Goal: Transaction & Acquisition: Purchase product/service

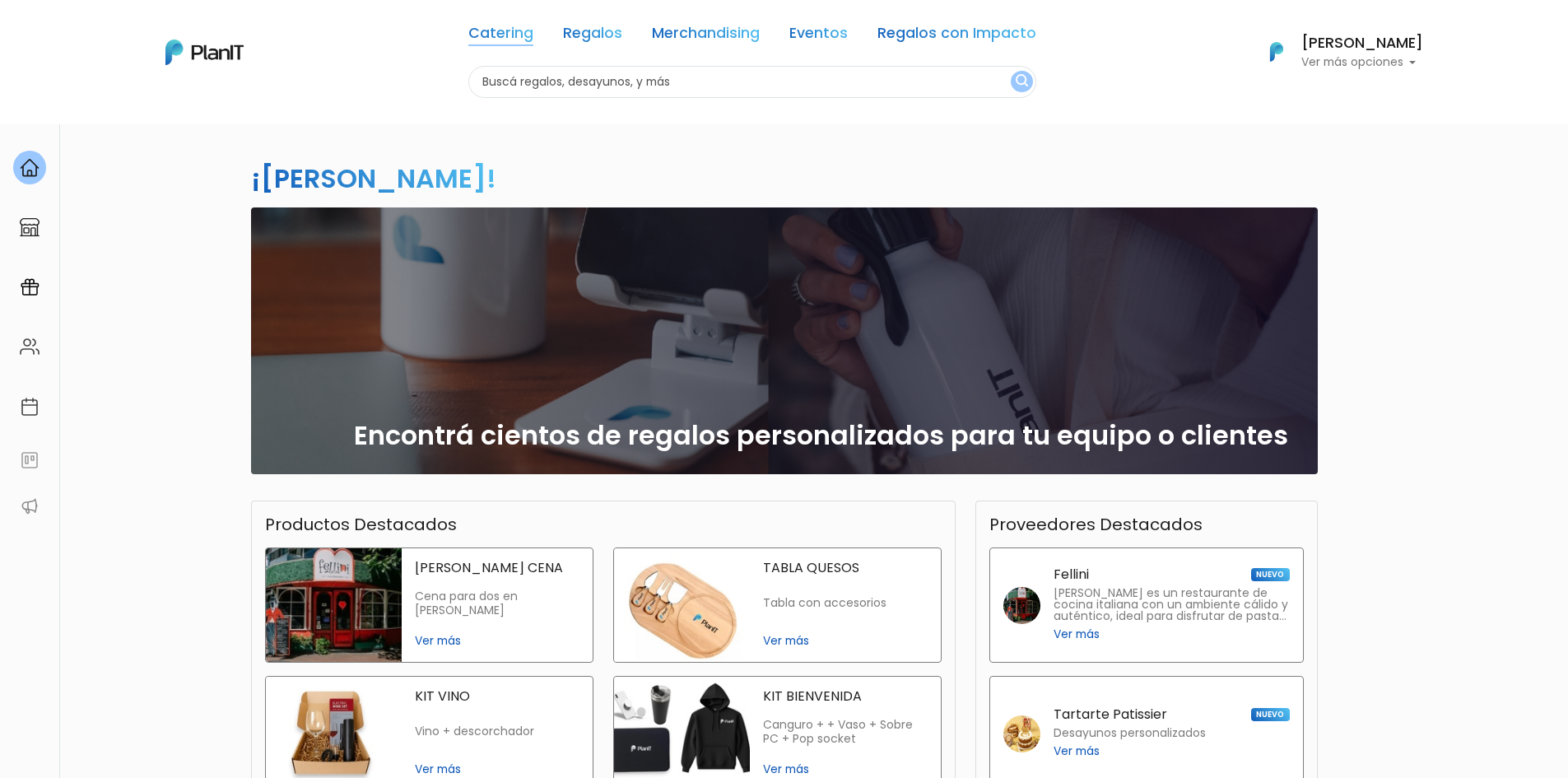
click at [519, 29] on link "Catering" at bounding box center [500, 37] width 65 height 20
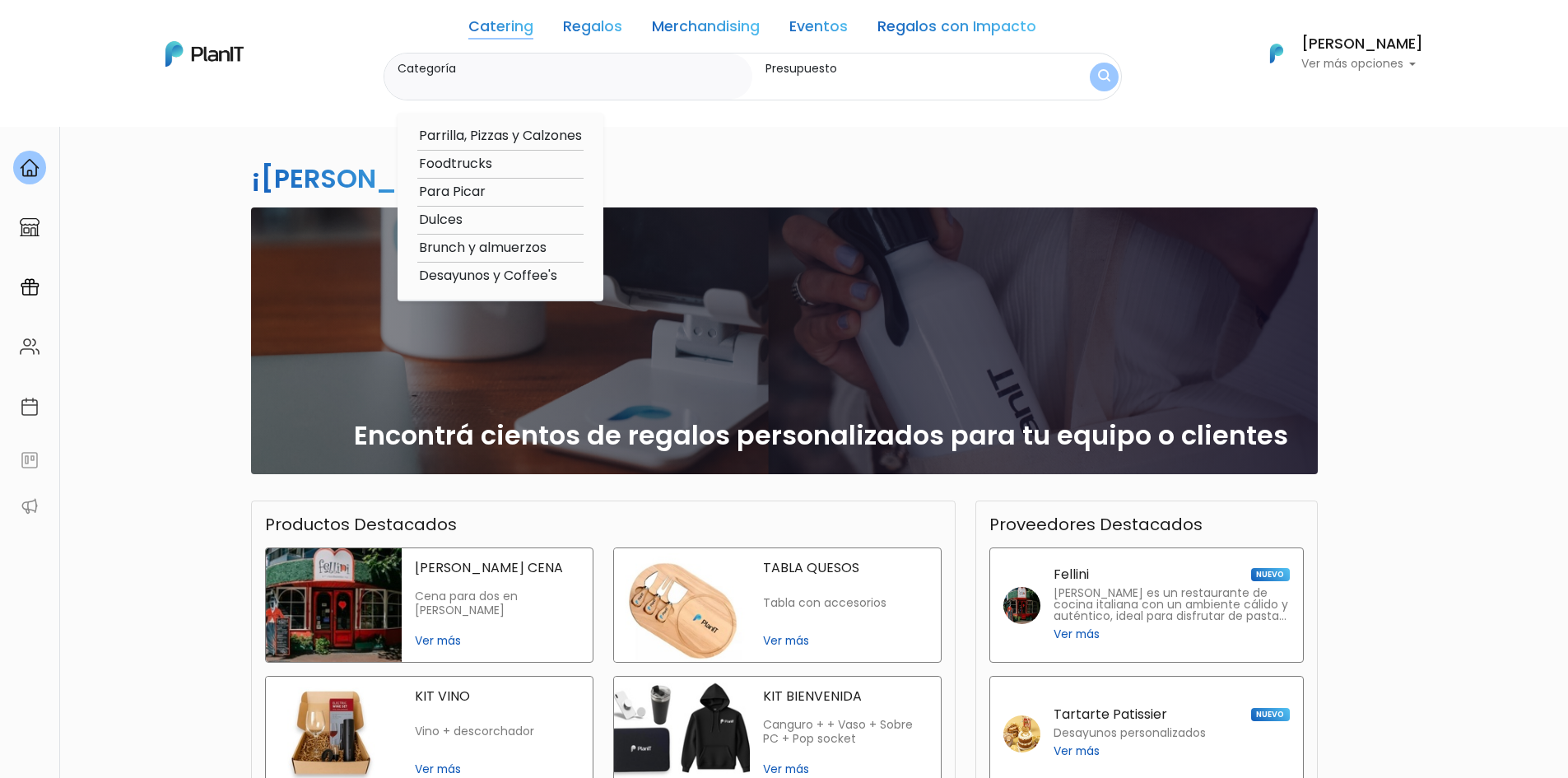
click at [476, 138] on option "Parrilla, Pizzas y Calzones" at bounding box center [500, 136] width 166 height 20
type input "Parrilla, Pizzas y Calzones"
type input "$0 - $1000"
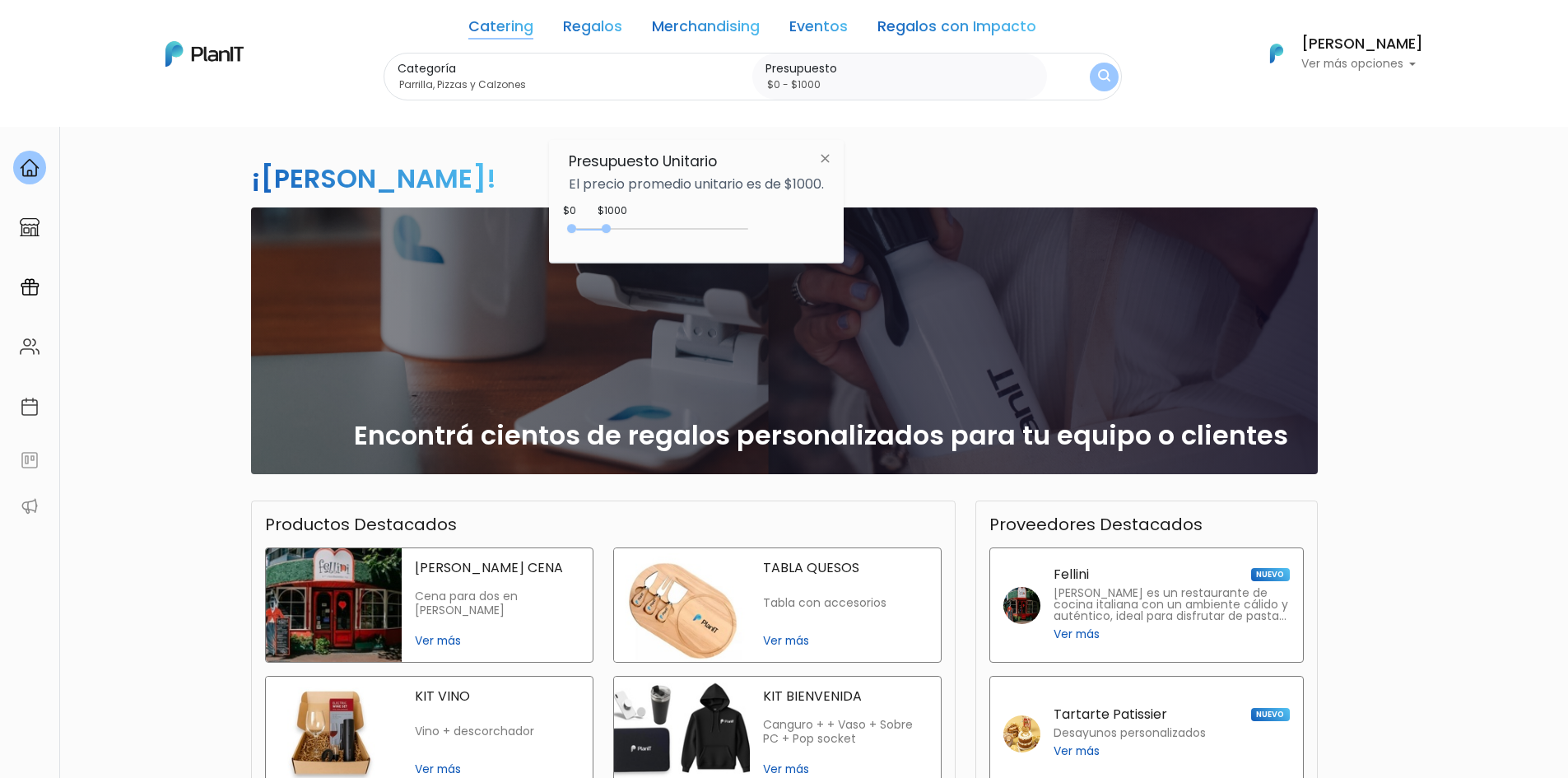
click at [523, 64] on label "Categoría" at bounding box center [572, 68] width 349 height 17
click at [523, 76] on input "Parrilla, Pizzas y Calzones" at bounding box center [572, 84] width 349 height 17
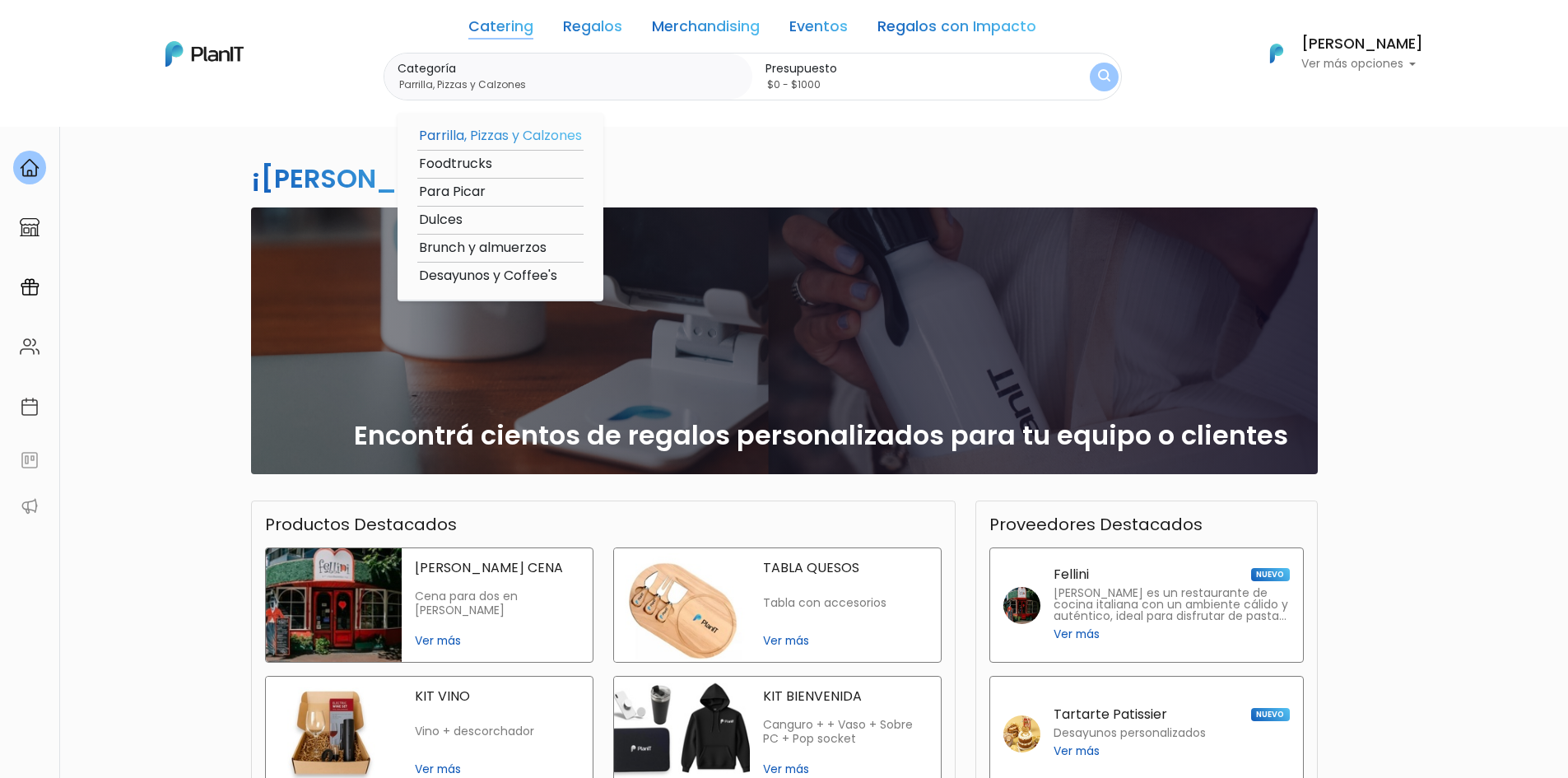
click at [493, 161] on option "Foodtrucks" at bounding box center [500, 164] width 166 height 20
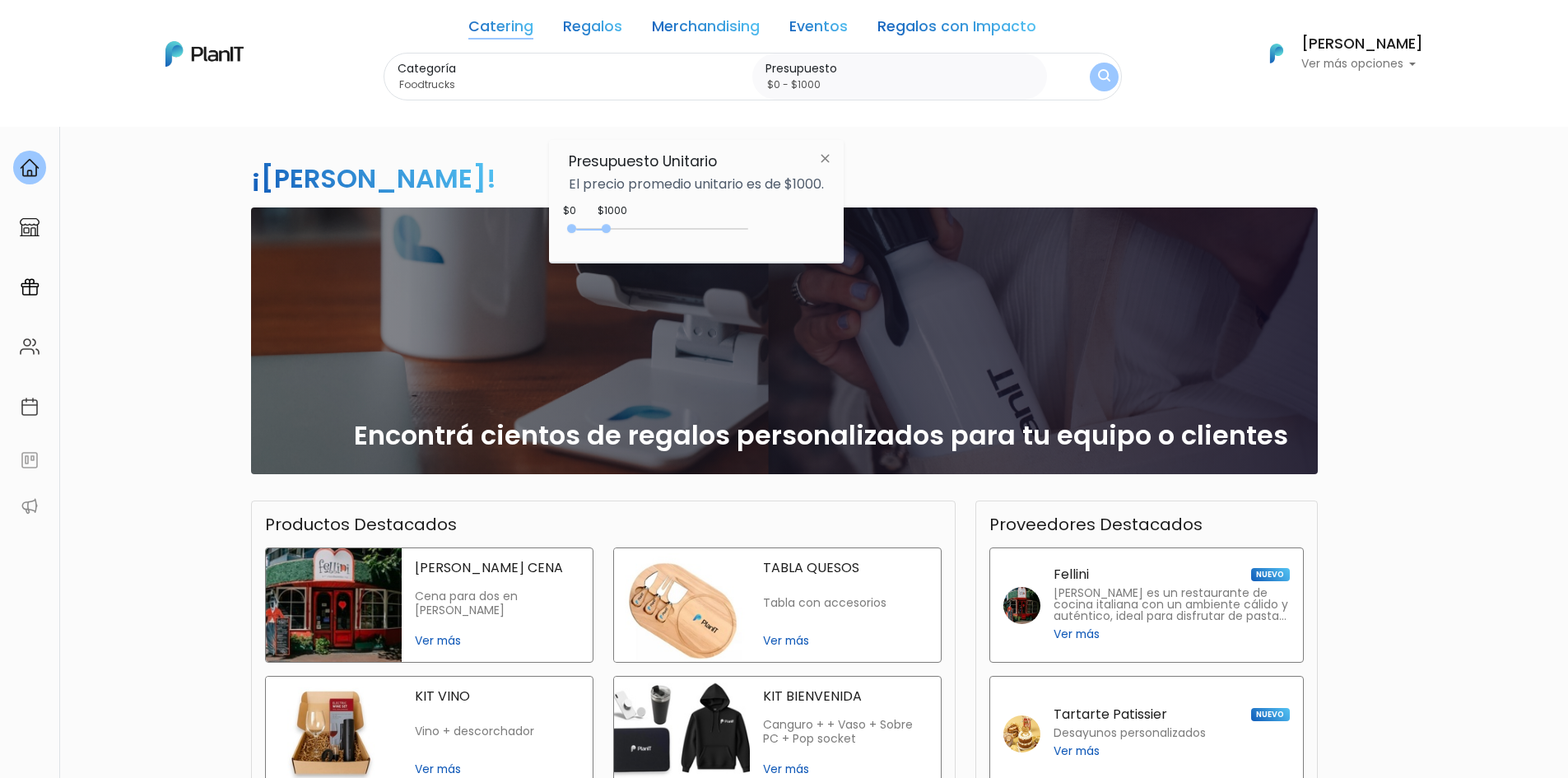
click at [545, 72] on label "Categoría" at bounding box center [572, 68] width 349 height 17
click at [545, 76] on input "Foodtrucks" at bounding box center [572, 84] width 349 height 17
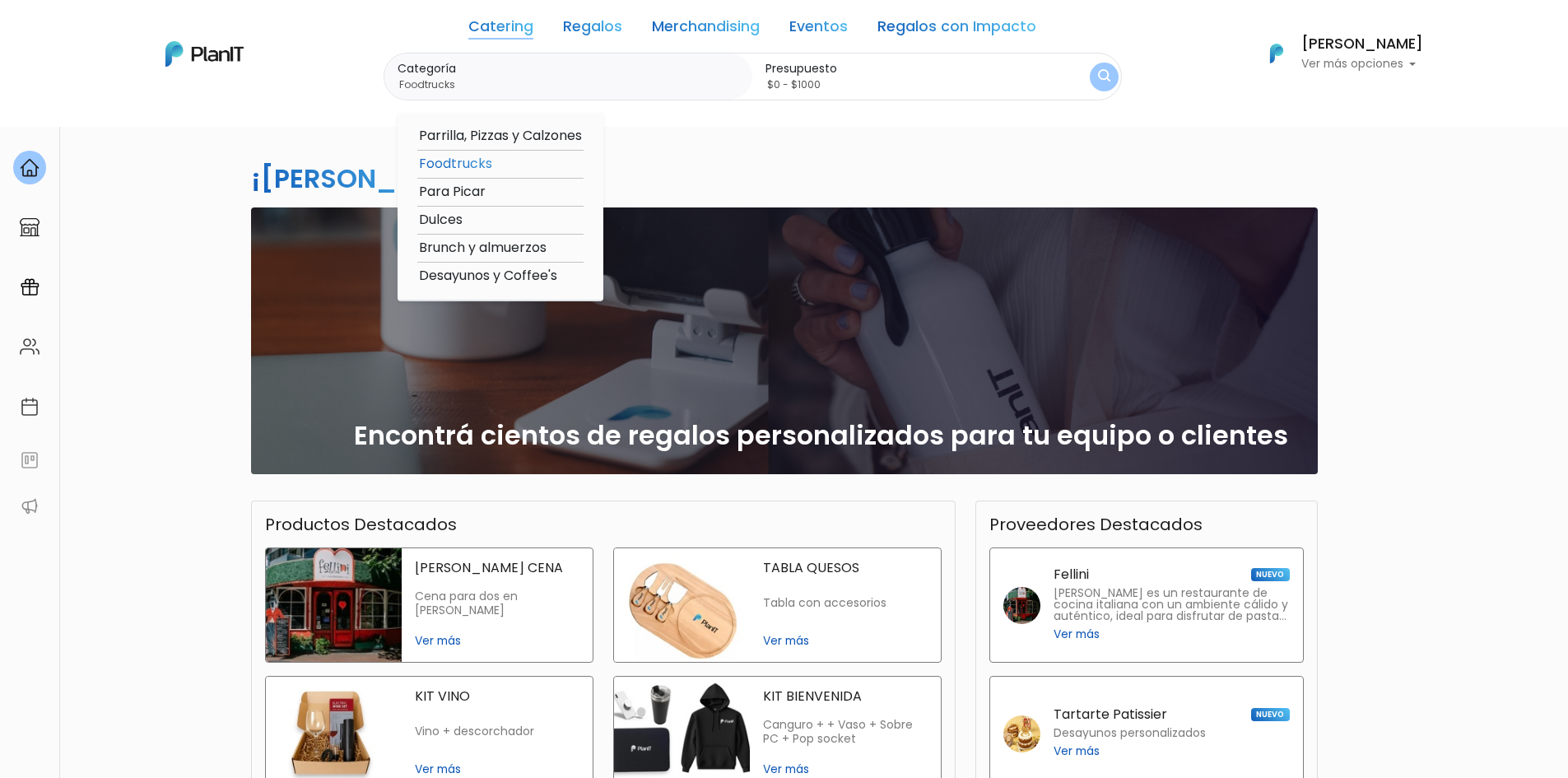
click at [507, 190] on option "Para Picar" at bounding box center [500, 192] width 166 height 20
type input "Para Picar"
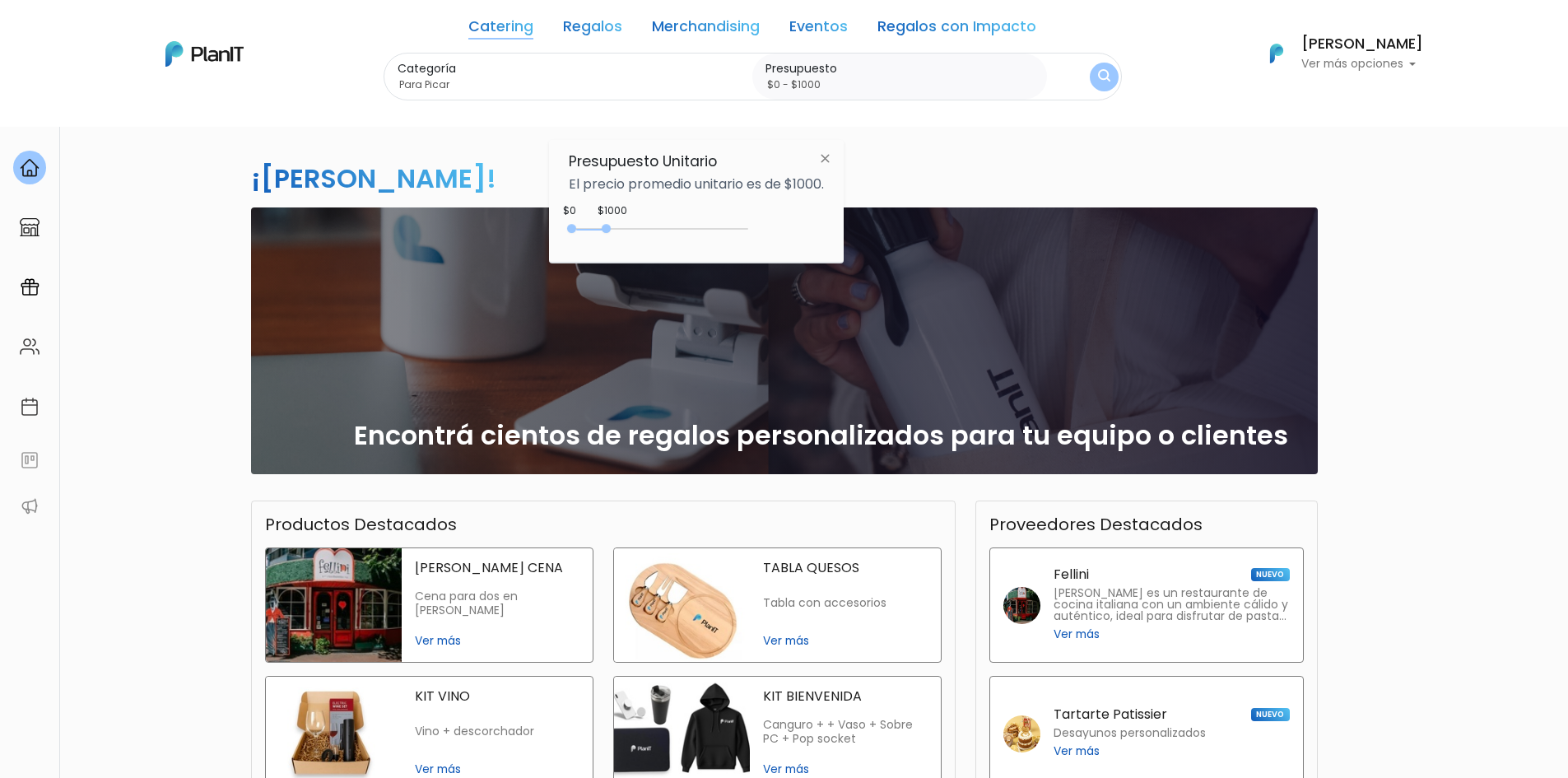
click at [972, 77] on input "$0 - $1000" at bounding box center [903, 84] width 275 height 17
type input "$0 - $350"
drag, startPoint x: 604, startPoint y: 224, endPoint x: 620, endPoint y: 220, distance: 16.5
click at [588, 225] on div "0 : 350 0 350" at bounding box center [662, 232] width 172 height 17
drag, startPoint x: 1118, startPoint y: 86, endPoint x: 1111, endPoint y: 83, distance: 7.6
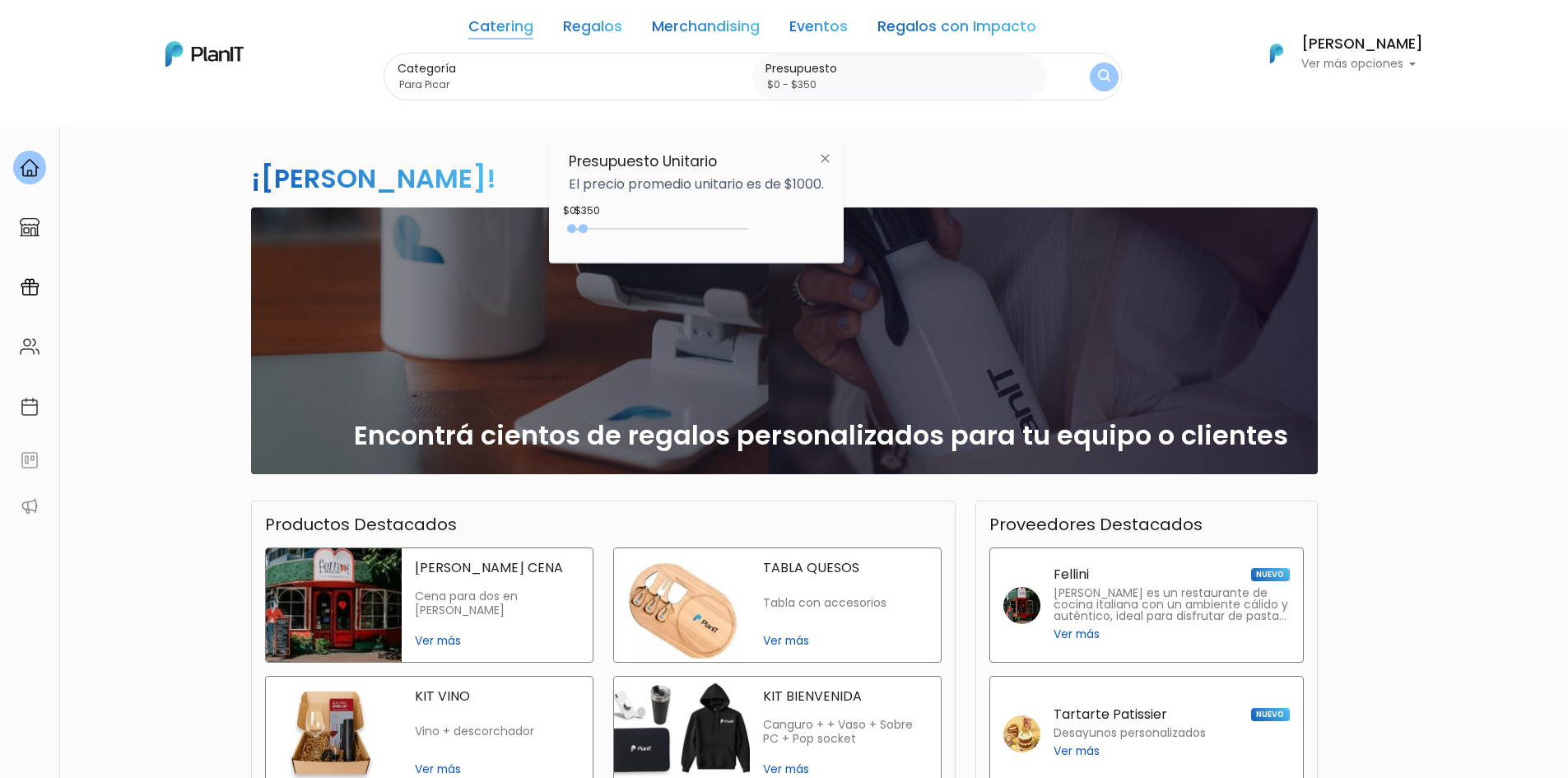
click at [1118, 86] on form "Categoría Para Picar Parrilla, Pizzas y Calzones Foodtrucks Para Picar Dulces B…" at bounding box center [752, 76] width 739 height 49
click at [1107, 82] on img "submit" at bounding box center [1104, 76] width 12 height 16
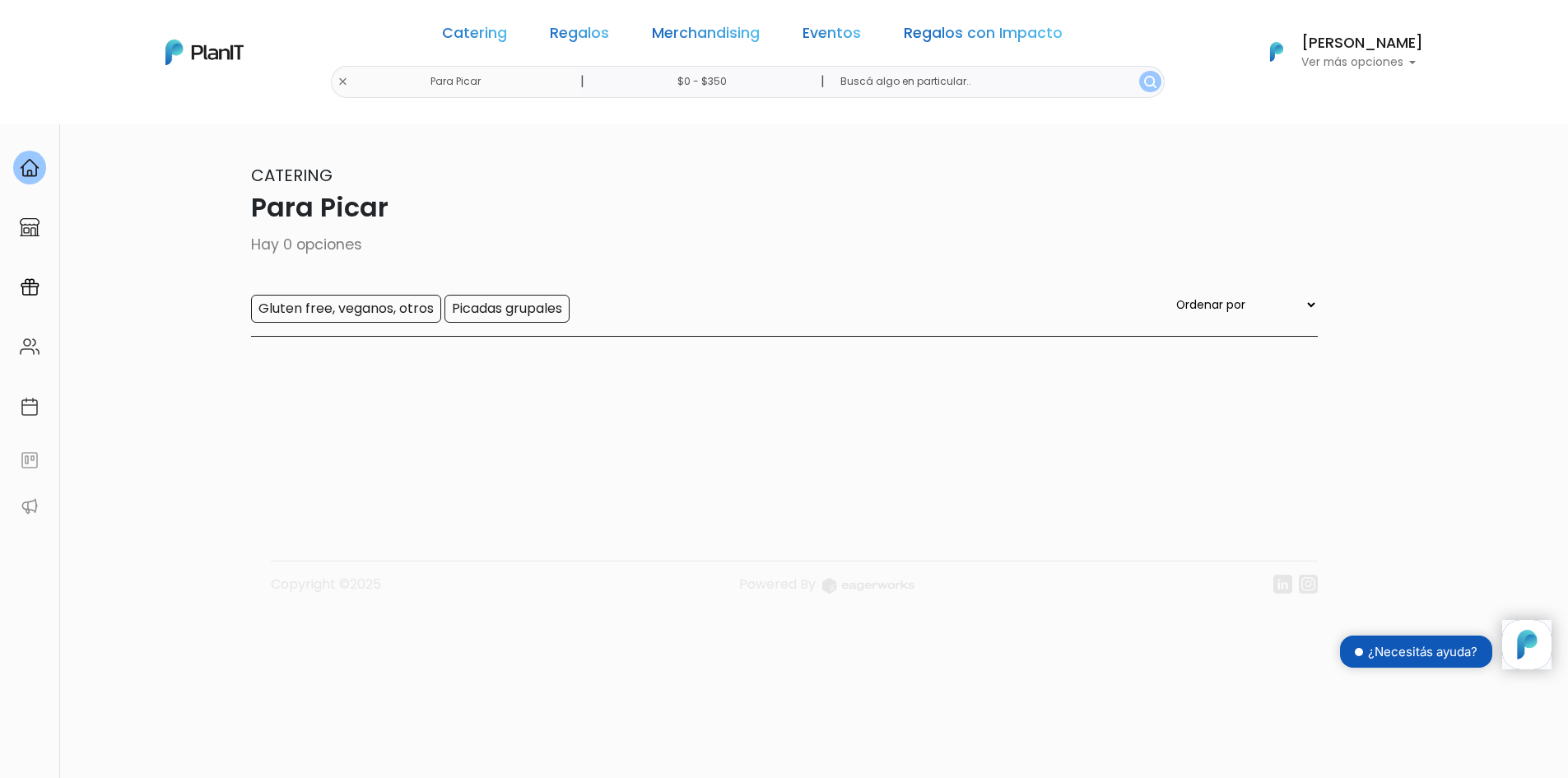
click at [701, 85] on input "$0 - $350" at bounding box center [705, 82] width 250 height 32
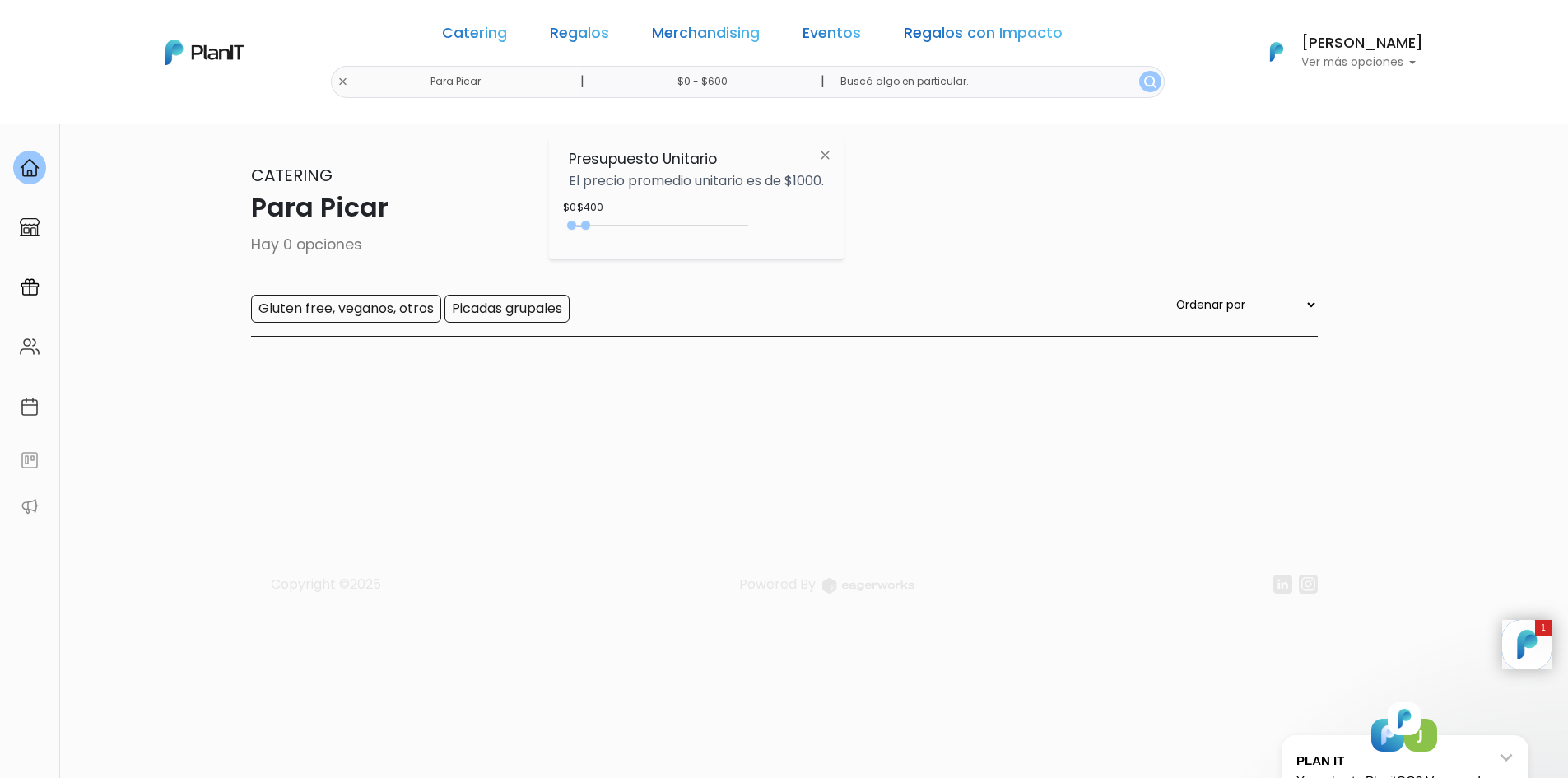
type input "$0 - $650"
drag, startPoint x: 588, startPoint y: 221, endPoint x: 597, endPoint y: 222, distance: 9.1
click at [597, 222] on div "0 : 650 0 650" at bounding box center [662, 228] width 172 height 17
click at [1144, 83] on img "submit" at bounding box center [1150, 82] width 12 height 12
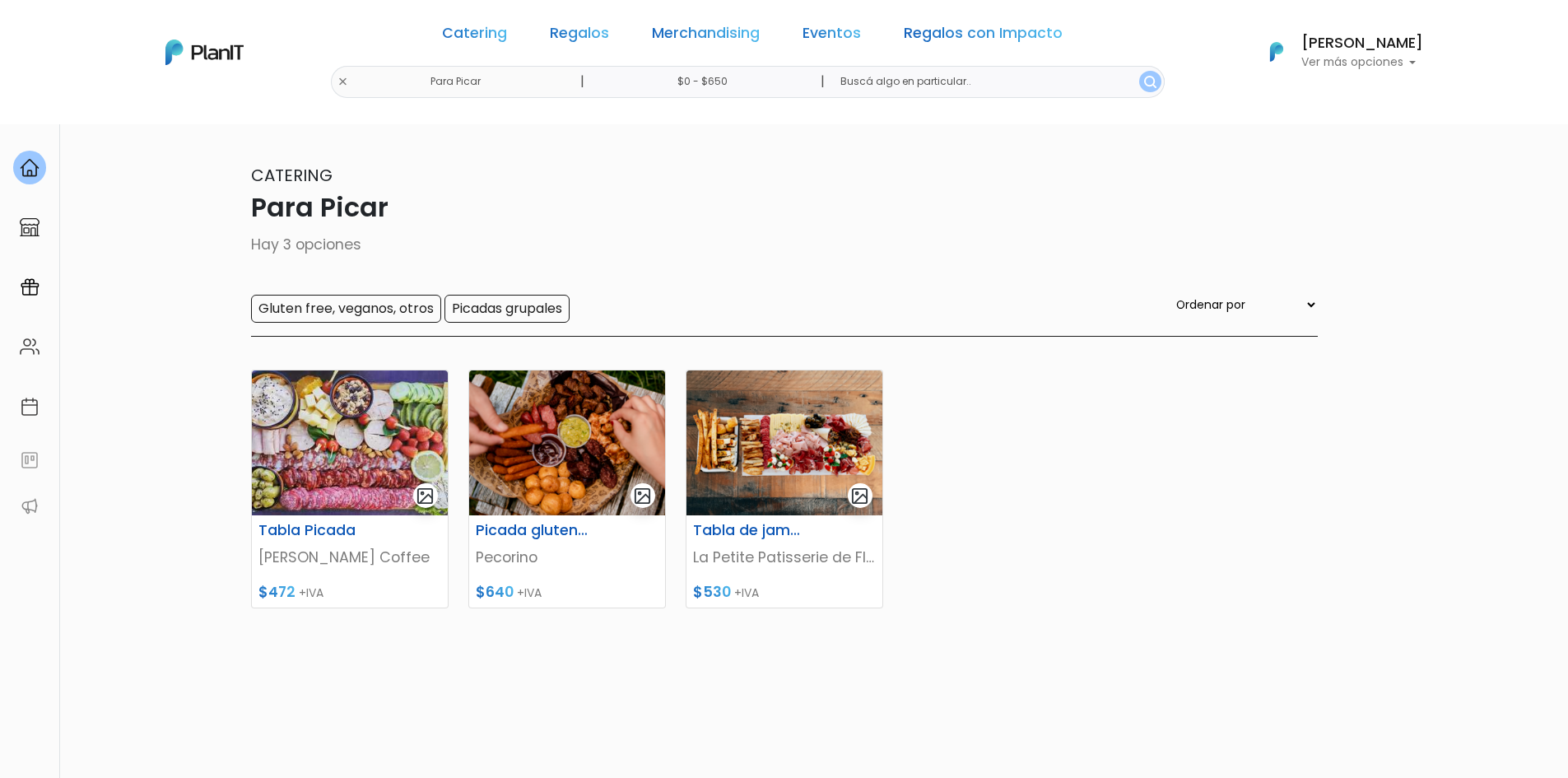
click at [391, 79] on div "Catering Regalos Merchandising Eventos Regalos con Impacto Para Picar | $0 - $6…" at bounding box center [784, 52] width 1317 height 92
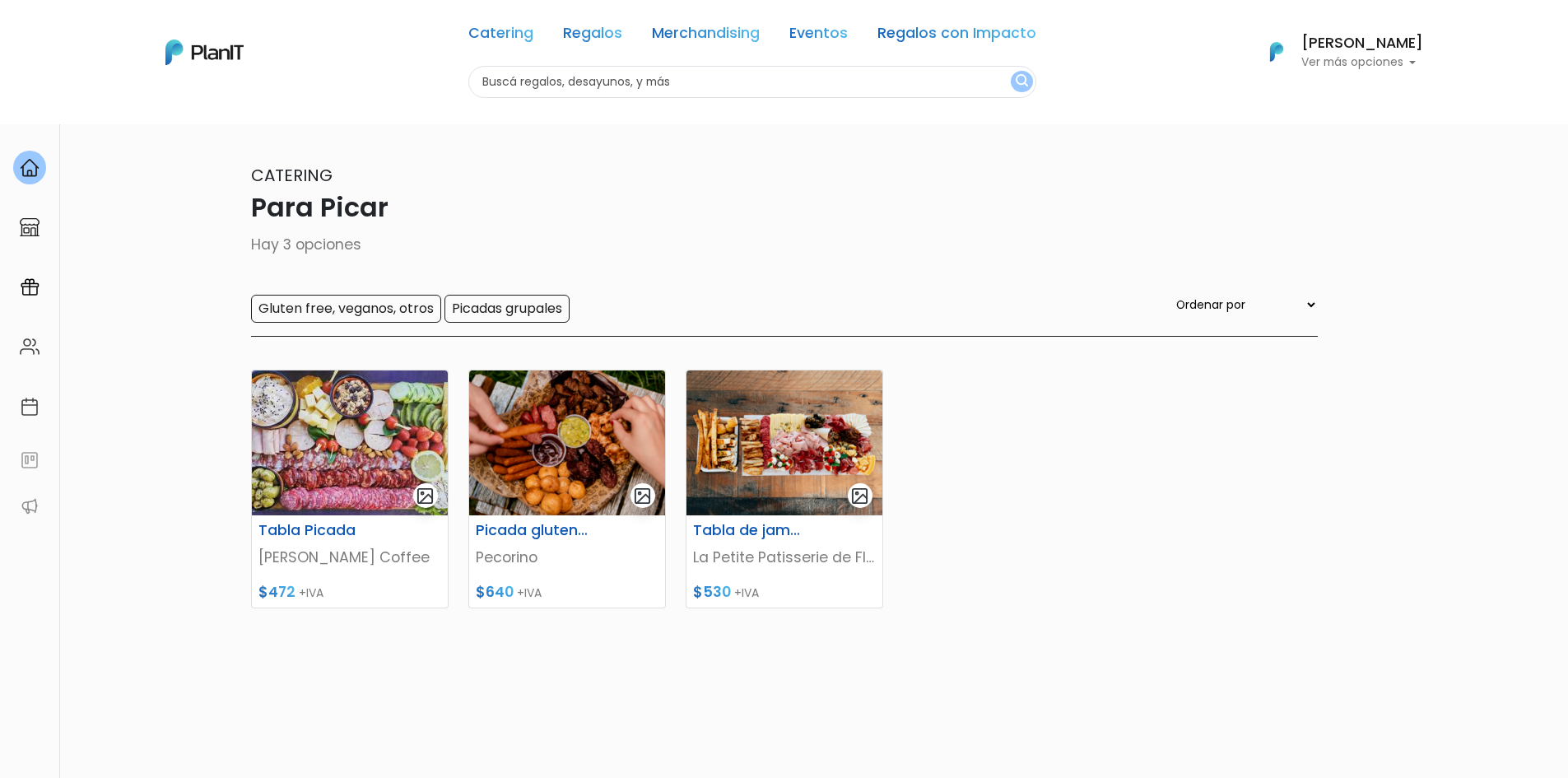
click at [517, 87] on input "text" at bounding box center [751, 82] width 568 height 32
click at [523, 44] on link "Catering" at bounding box center [500, 37] width 65 height 20
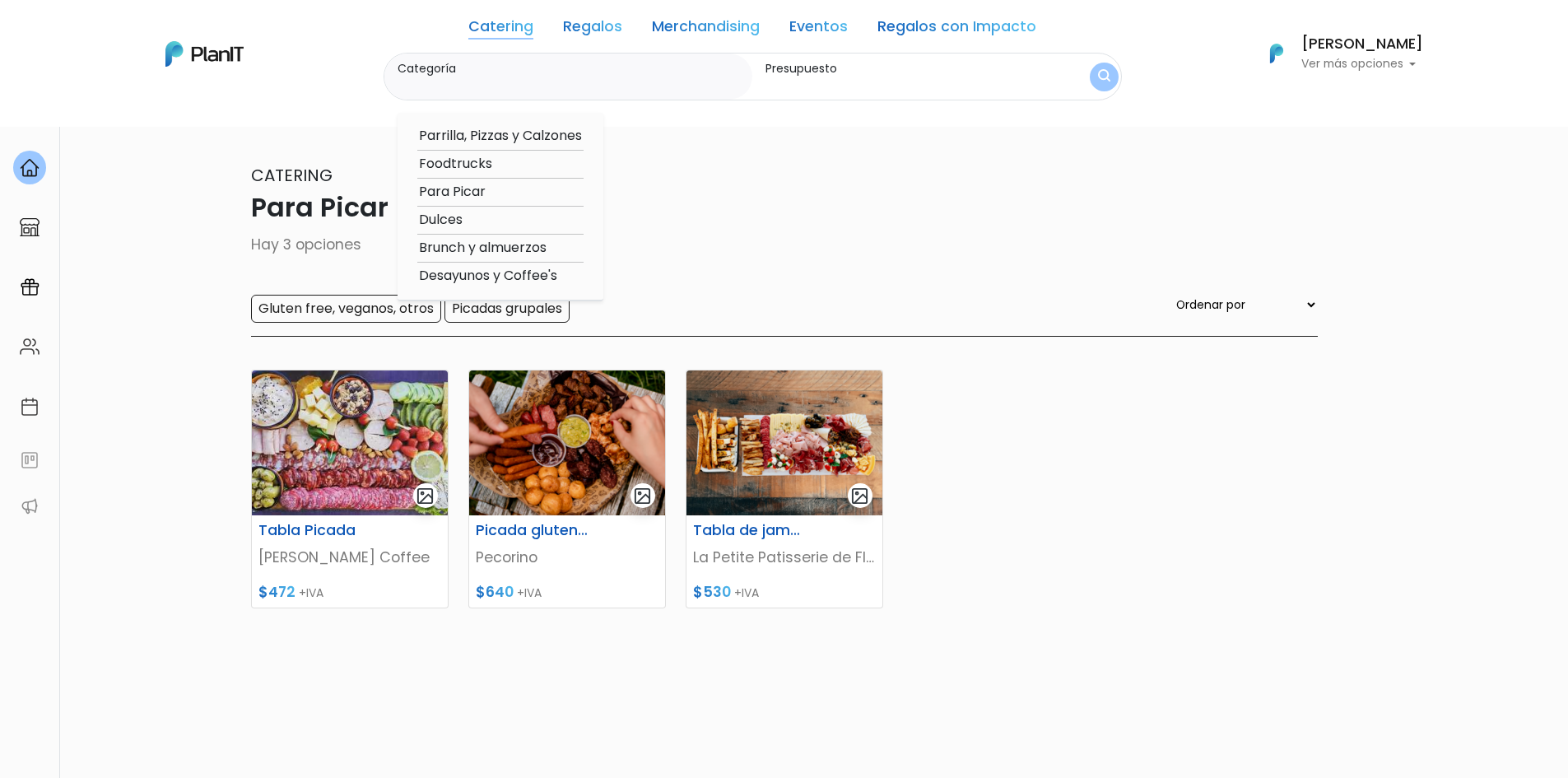
click at [466, 247] on option "Brunch y almuerzos" at bounding box center [500, 248] width 166 height 20
type input "Brunch y almuerzos"
type input "$0 - $650"
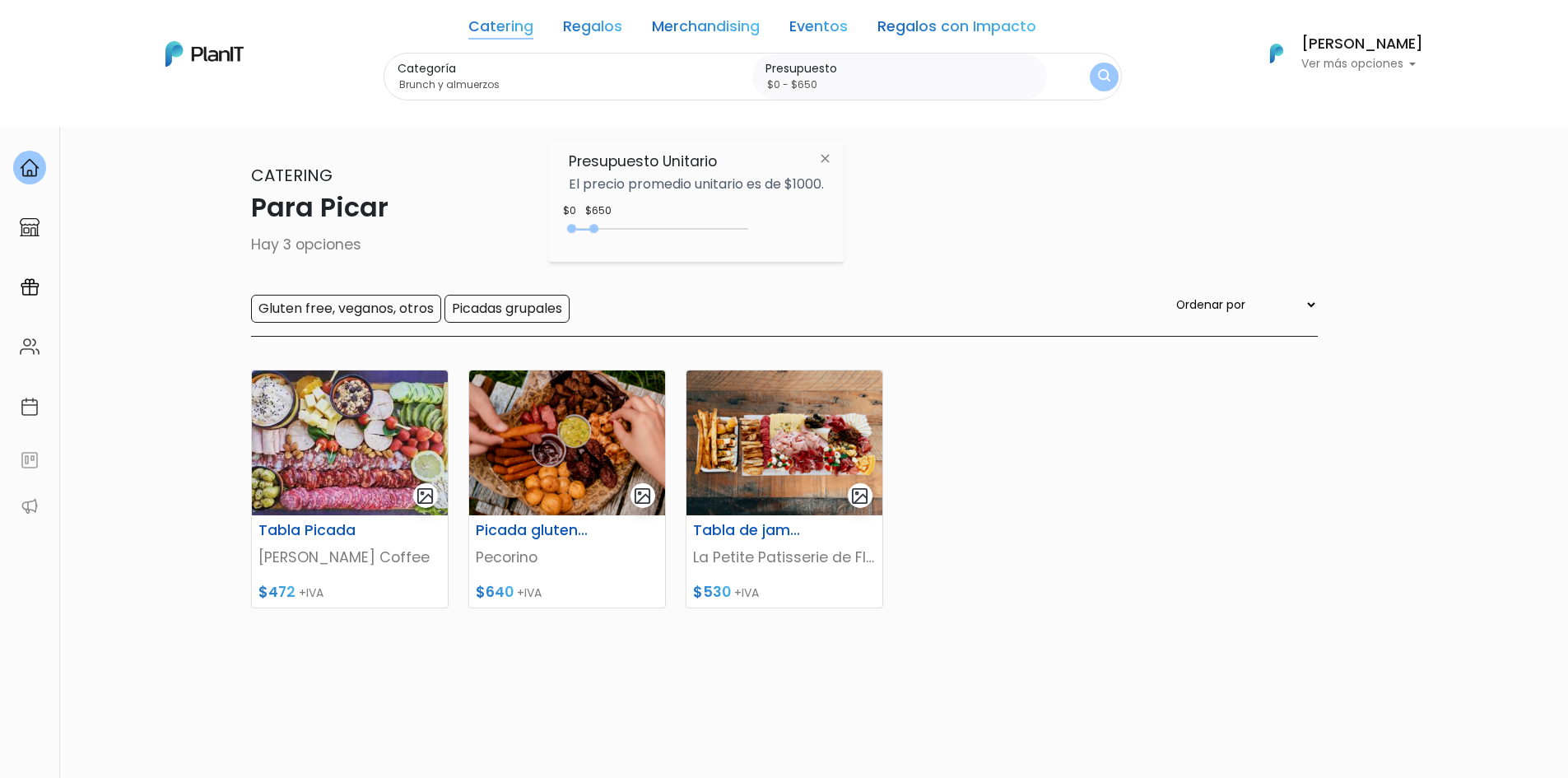
click at [1098, 69] on img "submit" at bounding box center [1104, 76] width 12 height 16
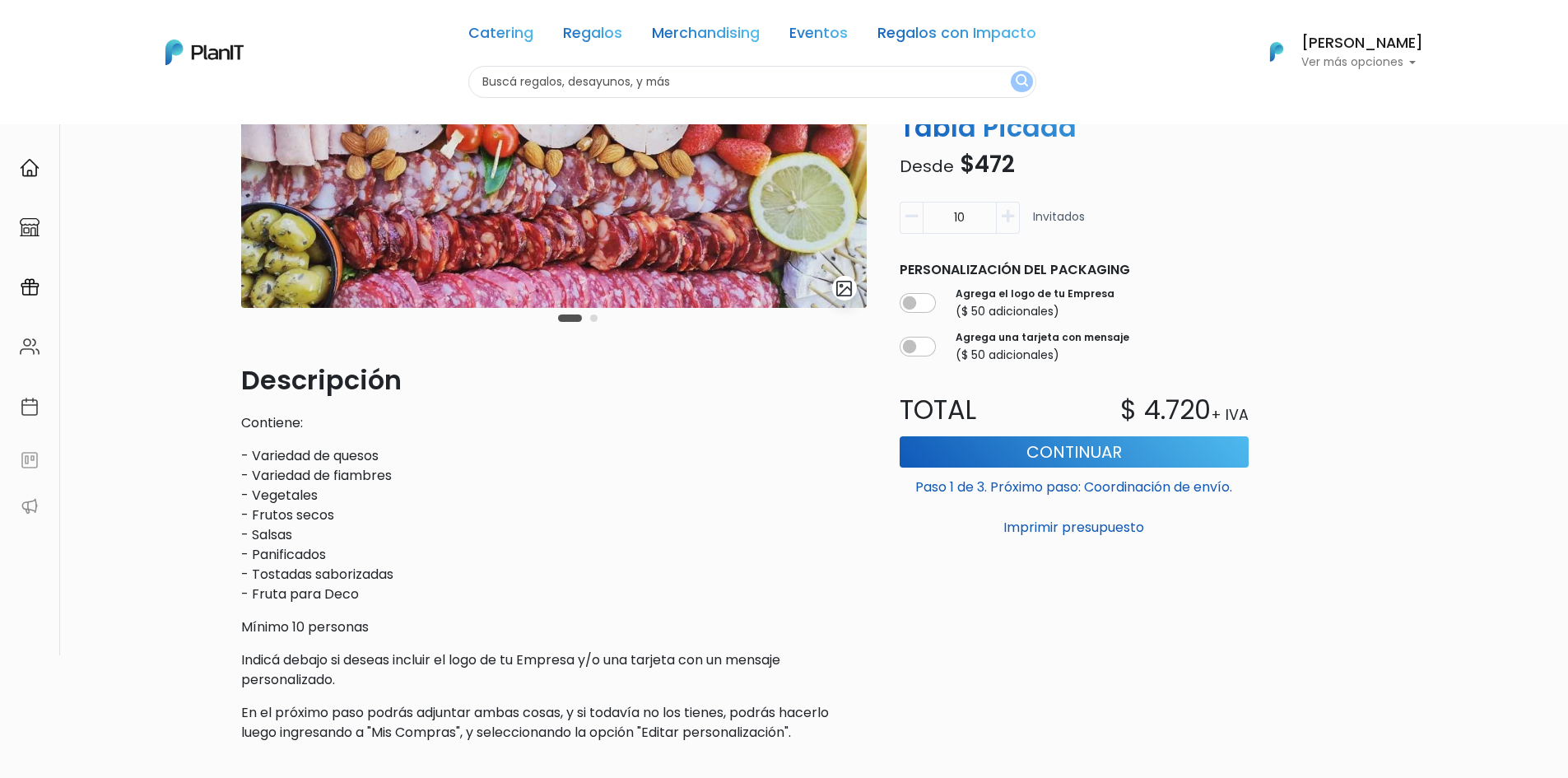
scroll to position [403, 0]
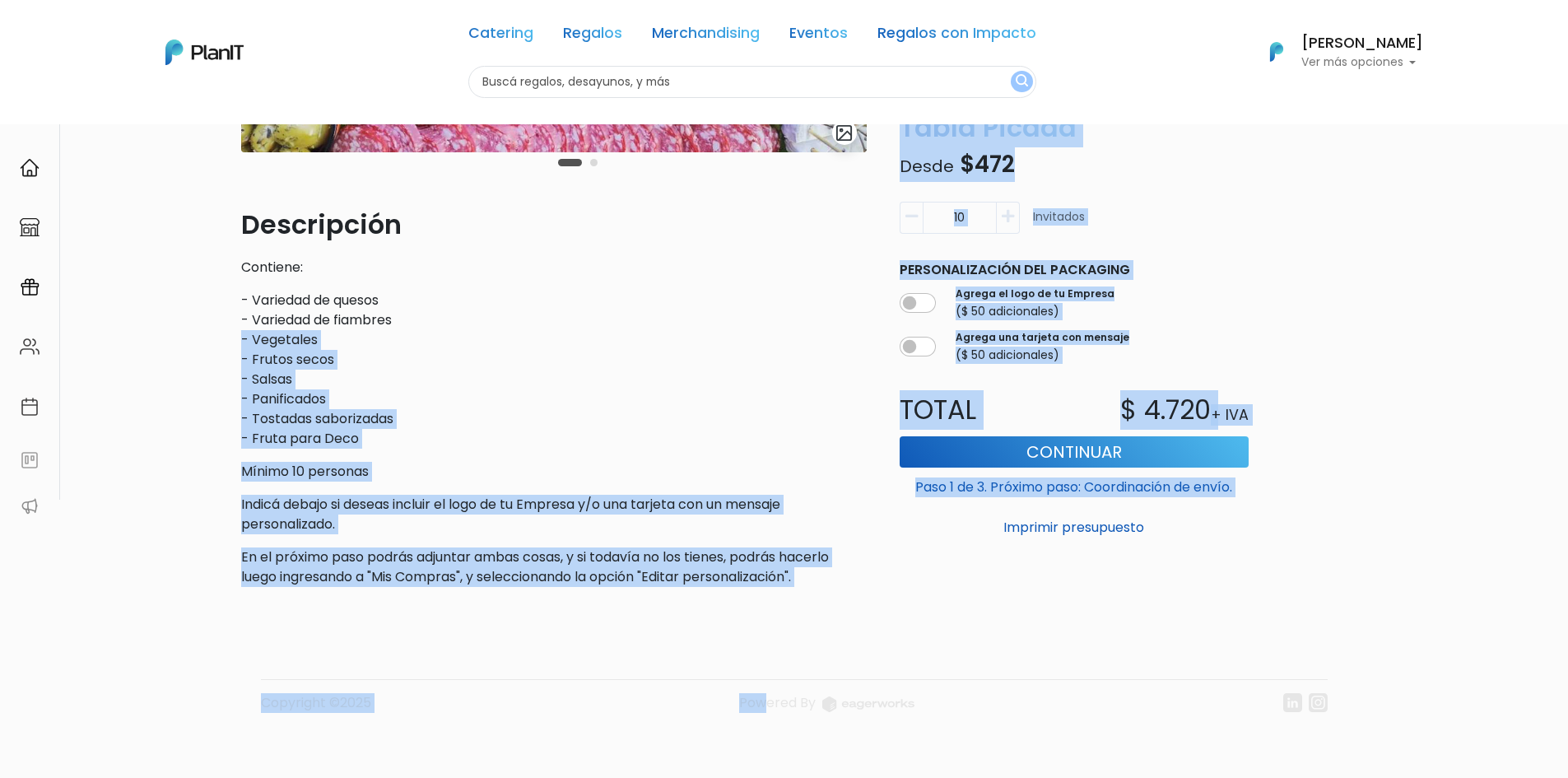
drag, startPoint x: 720, startPoint y: 587, endPoint x: 267, endPoint y: 328, distance: 521.8
click at [241, 327] on div "Volver Catering Para Picar slide 3 of 2 Descripción Contiene: - Variedad de que…" at bounding box center [784, 250] width 1086 height 1057
click at [272, 330] on p "- Variedad de quesos - Variedad de fiambres - Vegetales - Frutos secos - Salsas…" at bounding box center [554, 370] width 626 height 158
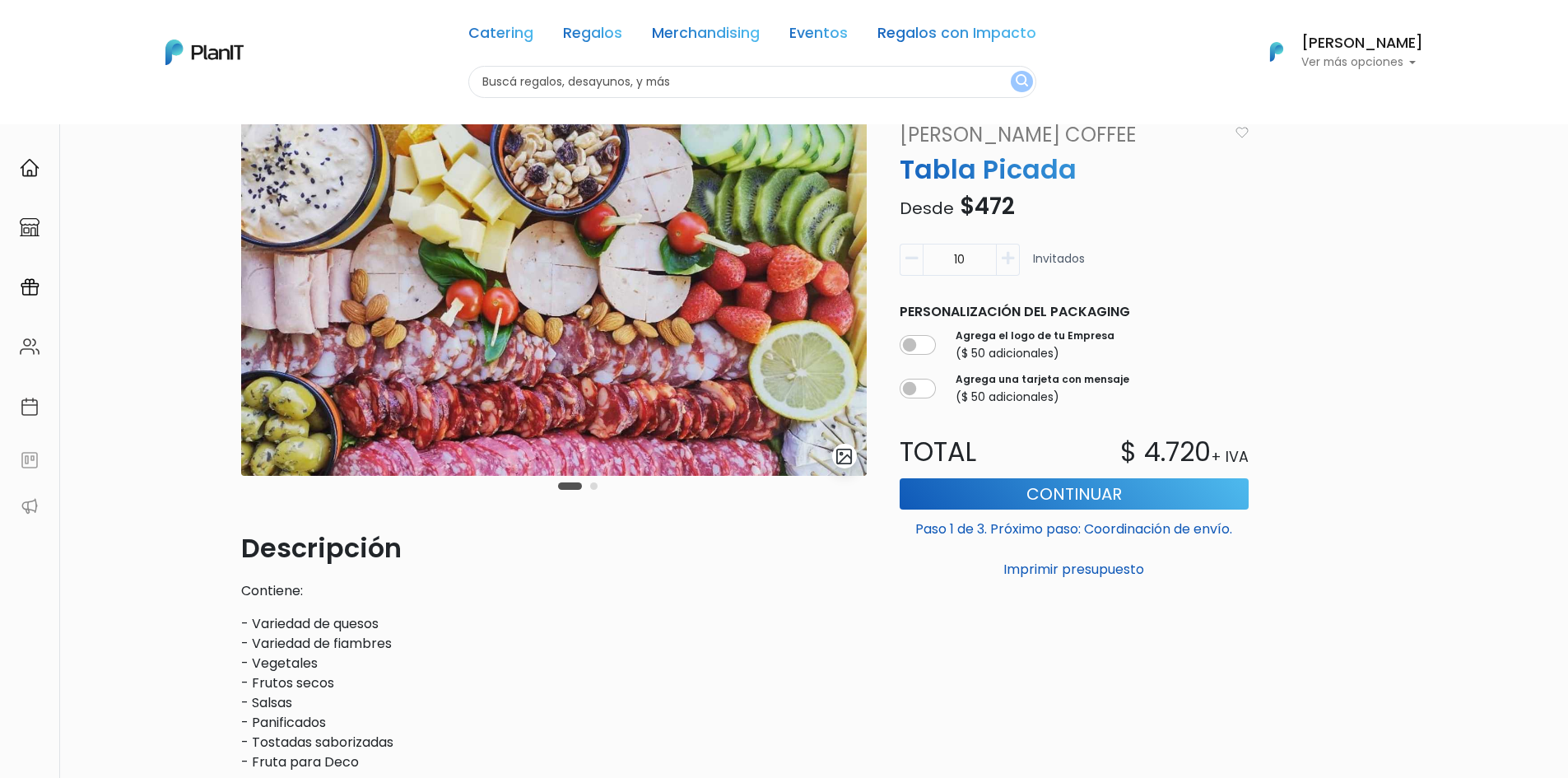
scroll to position [73, 0]
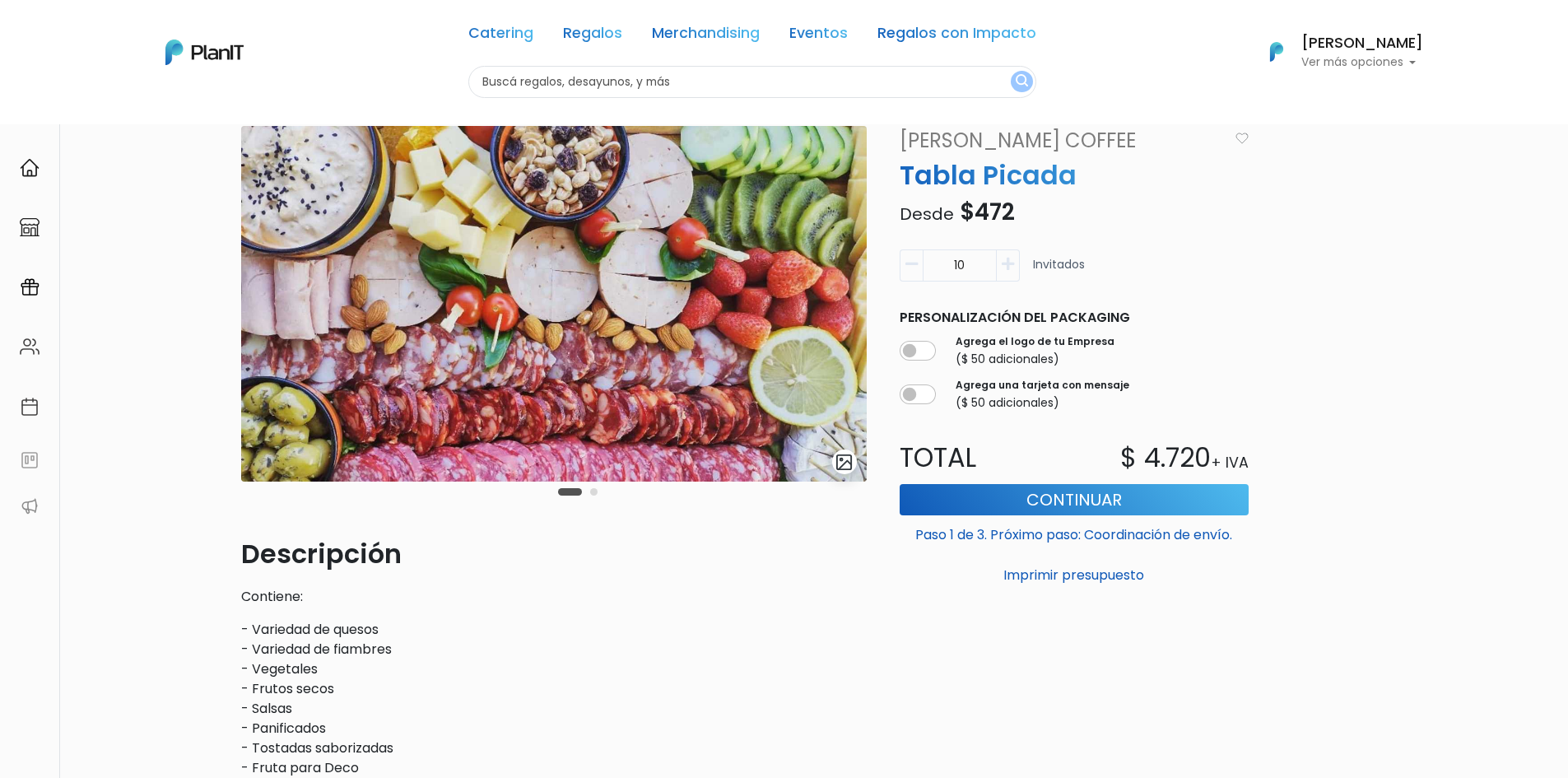
click at [1009, 270] on icon "button" at bounding box center [1007, 264] width 12 height 15
click at [1009, 268] on icon "button" at bounding box center [1007, 264] width 12 height 15
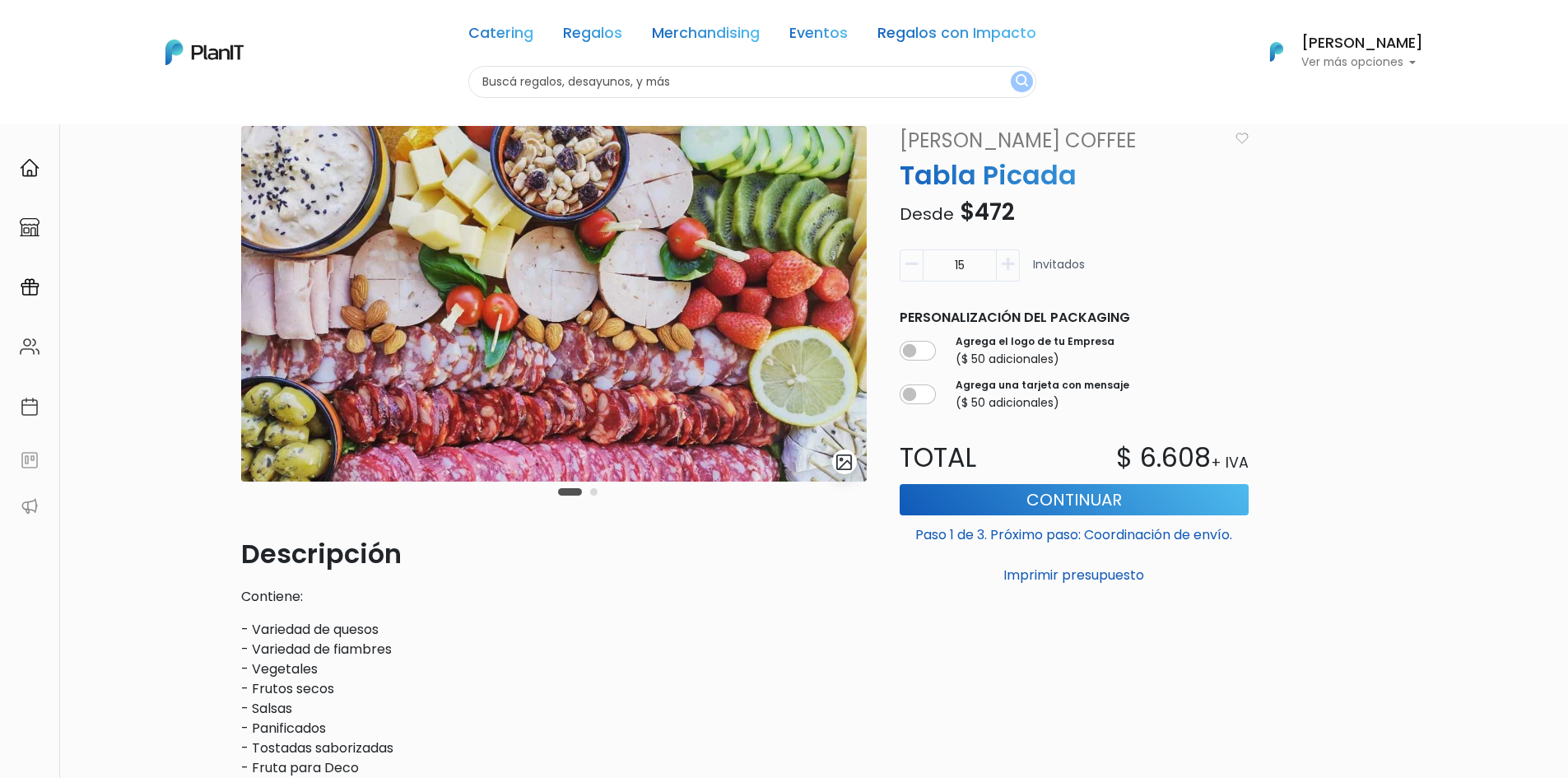
click at [1009, 268] on icon "button" at bounding box center [1007, 264] width 12 height 15
type input "16"
drag, startPoint x: 1009, startPoint y: 265, endPoint x: 796, endPoint y: 252, distance: 213.4
click at [992, 264] on div "16" at bounding box center [960, 265] width 120 height 32
click at [567, 244] on img at bounding box center [554, 304] width 626 height 356
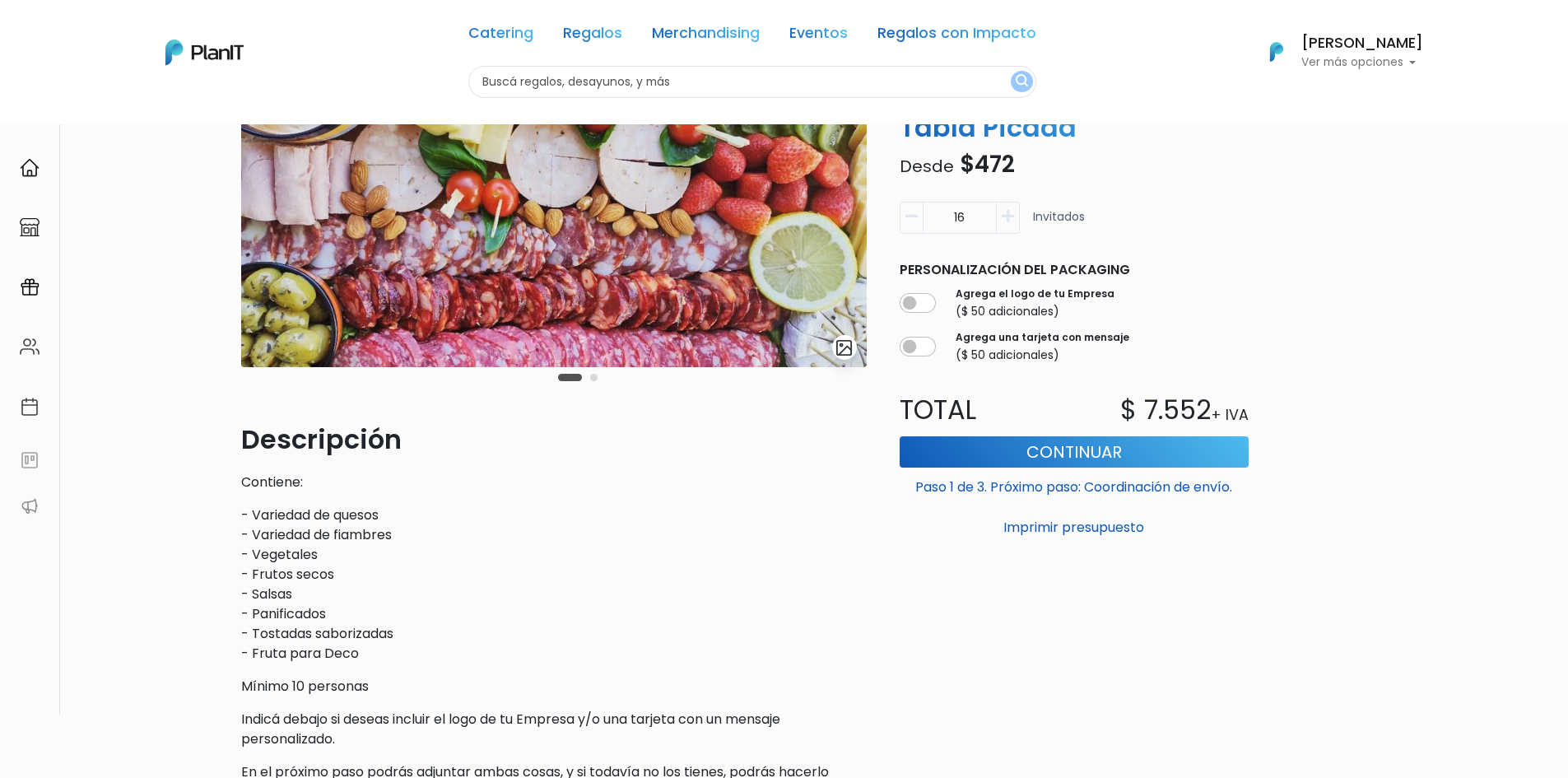
scroll to position [320, 0]
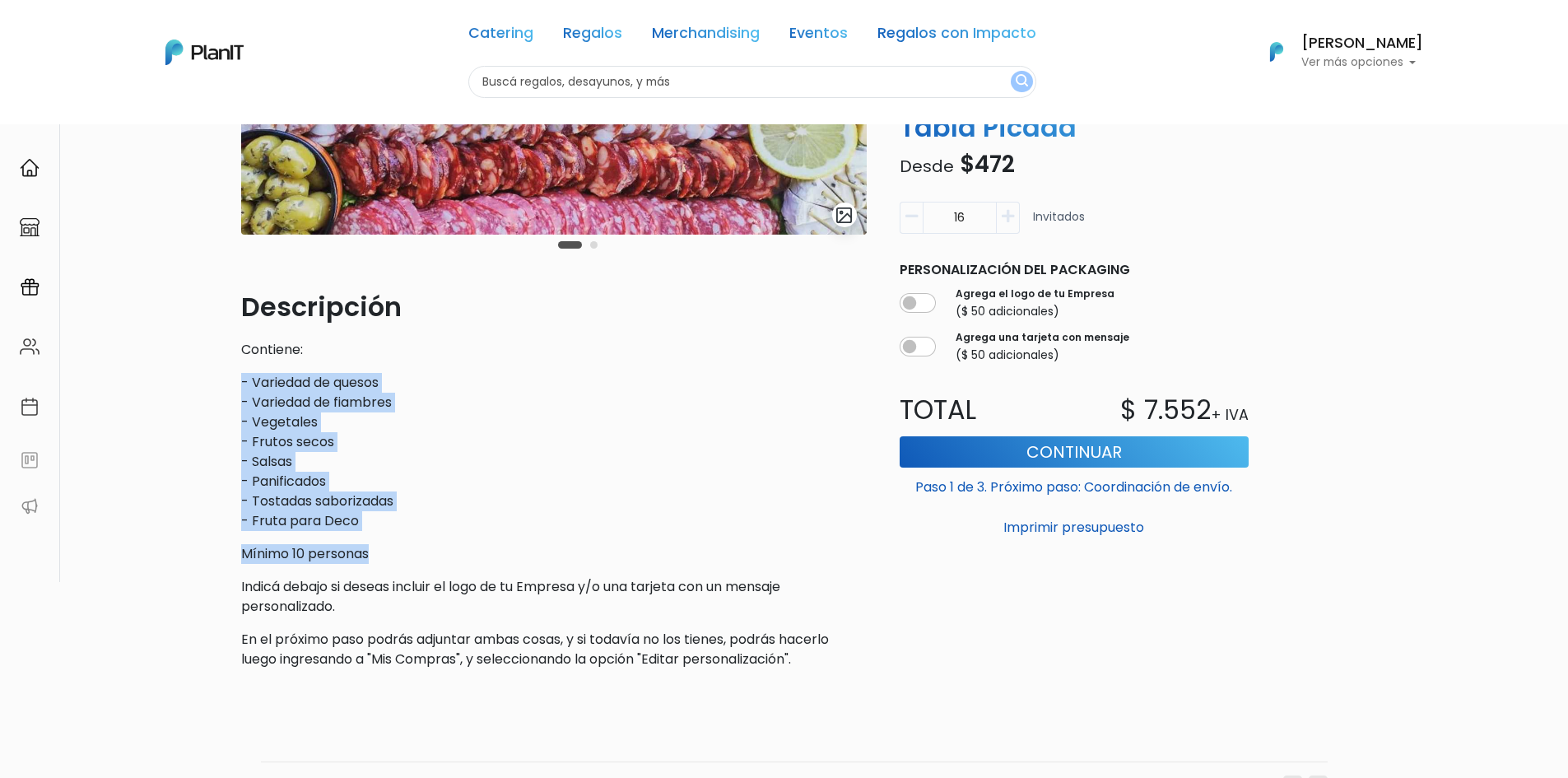
drag, startPoint x: 535, startPoint y: 539, endPoint x: 188, endPoint y: 372, distance: 385.1
click at [188, 374] on div "Volver Catering Para Picar slide 3 of 2 Descripción Contiene: - Variedad de que…" at bounding box center [784, 332] width 1568 height 1057
click at [195, 363] on div "Volver Catering Para Picar slide 3 of 2 Descripción Contiene: - Variedad de que…" at bounding box center [784, 332] width 1568 height 1057
click at [473, 516] on p "- Variedad de quesos - Variedad de fiambres - Vegetales - Frutos secos - Salsas…" at bounding box center [554, 451] width 626 height 158
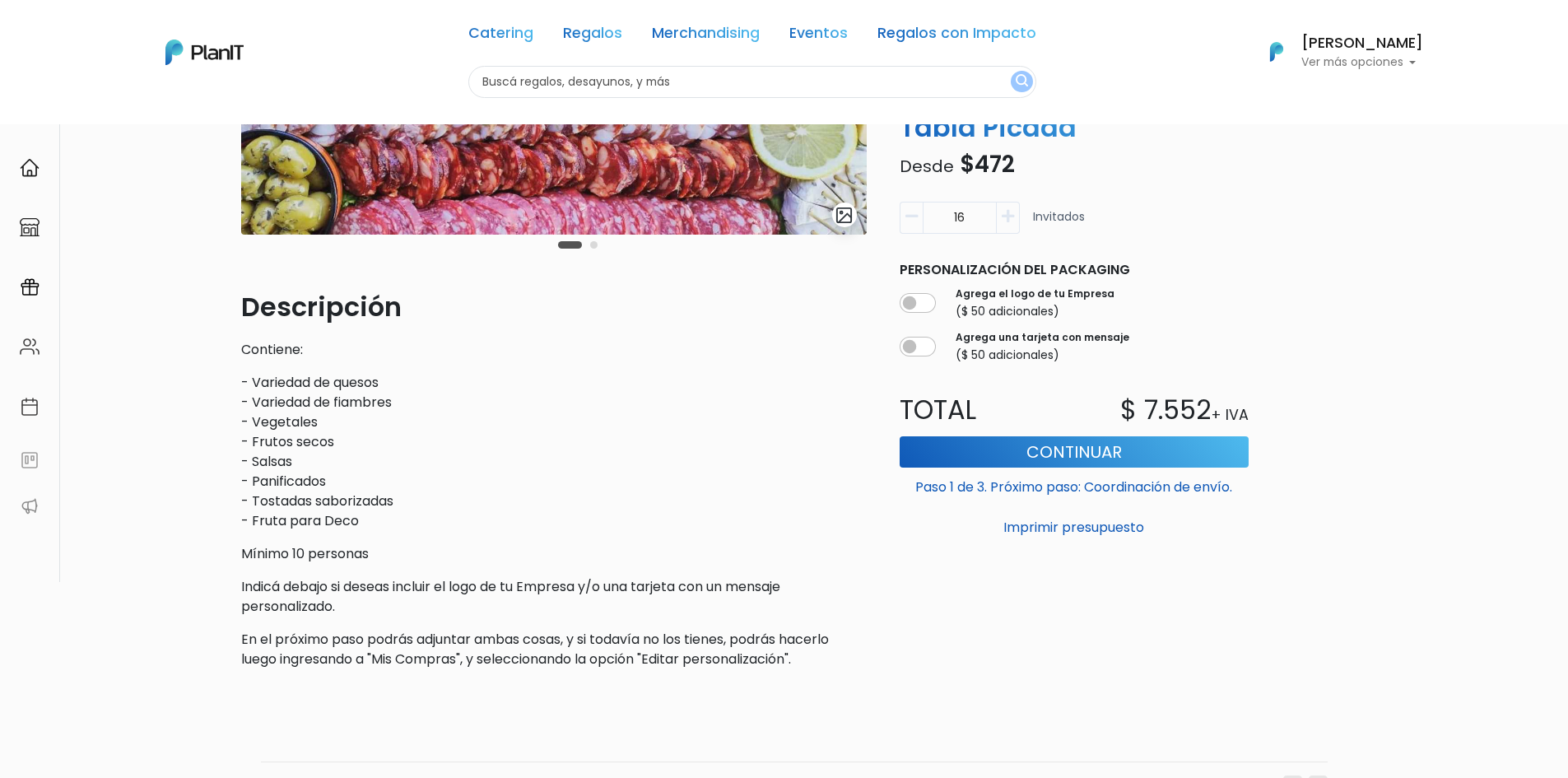
click at [522, 660] on p "En el próximo paso podrás adjuntar ambas cosas, y si todavía no los tienes, pod…" at bounding box center [554, 649] width 626 height 39
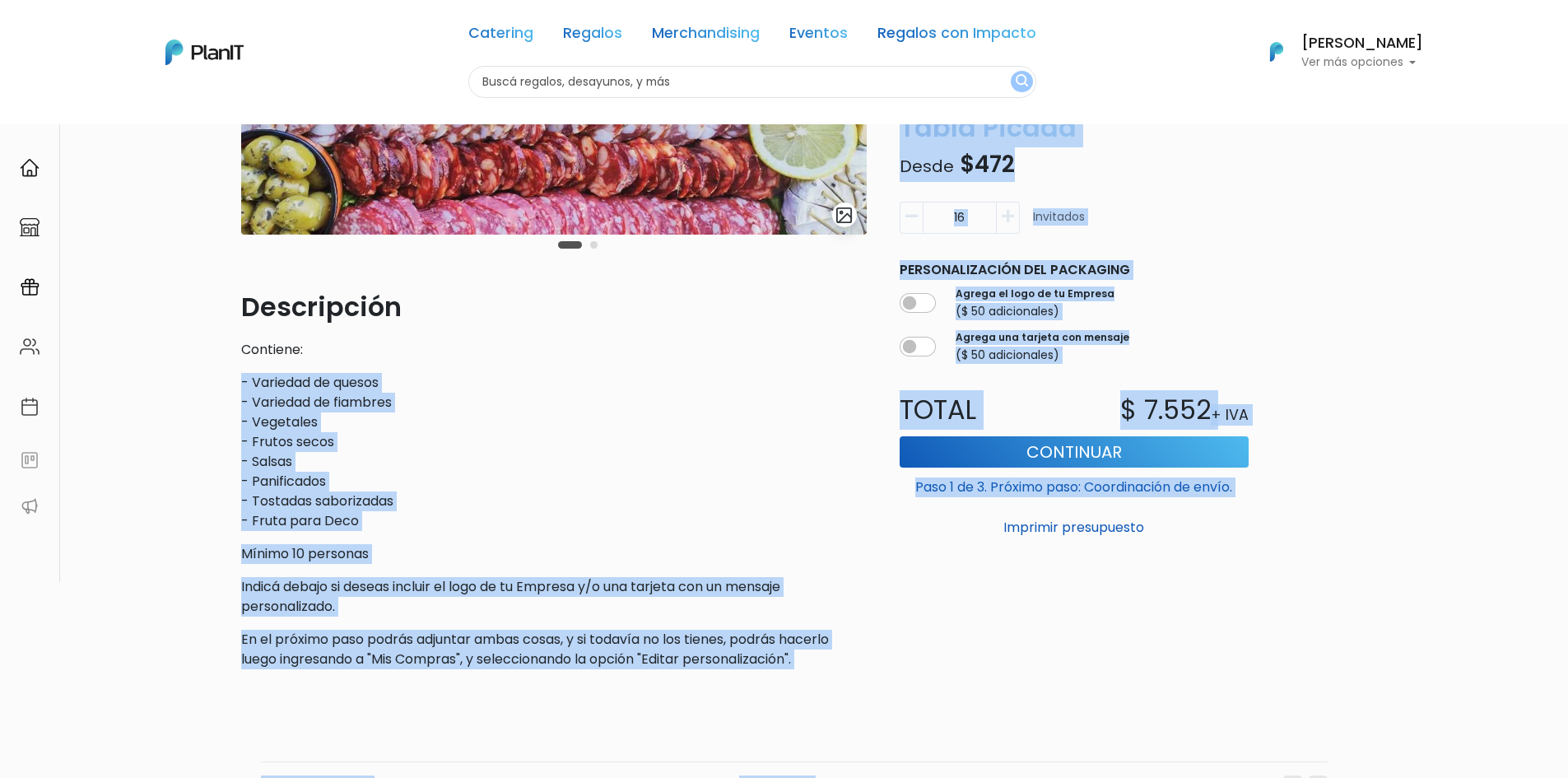
drag, startPoint x: 463, startPoint y: 590, endPoint x: 229, endPoint y: 369, distance: 321.9
click at [224, 377] on div "Volver Catering Para Picar slide 3 of 2 Descripción Contiene: - Variedad de que…" at bounding box center [784, 332] width 1568 height 1057
click at [229, 368] on div "Volver Catering Para Picar slide 3 of 2 Descripción Contiene: - Variedad de que…" at bounding box center [784, 332] width 1568 height 1057
click at [436, 431] on p "- Variedad de quesos - Variedad de fiambres - Vegetales - Frutos secos - Salsas…" at bounding box center [554, 451] width 626 height 158
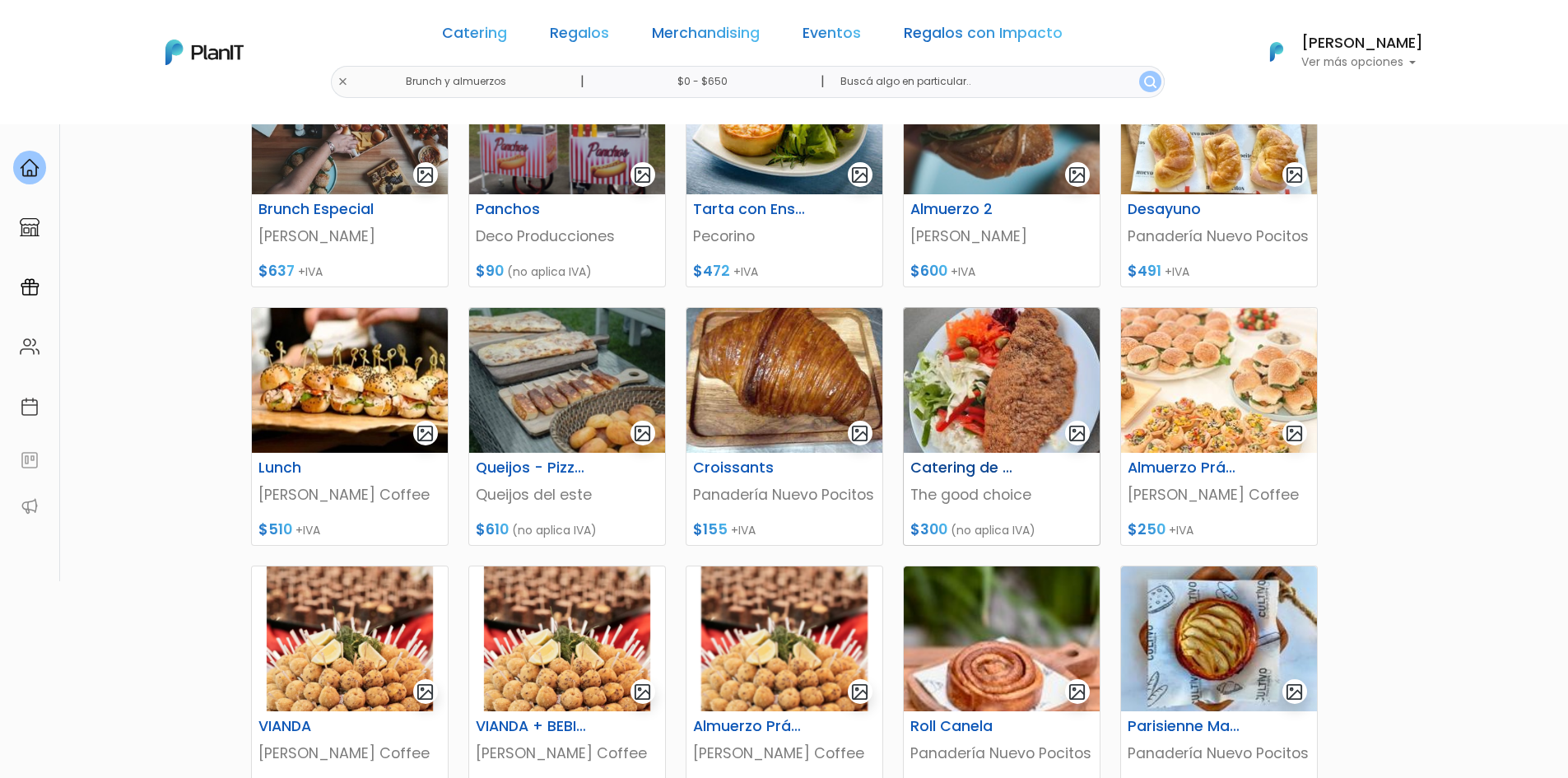
scroll to position [329, 0]
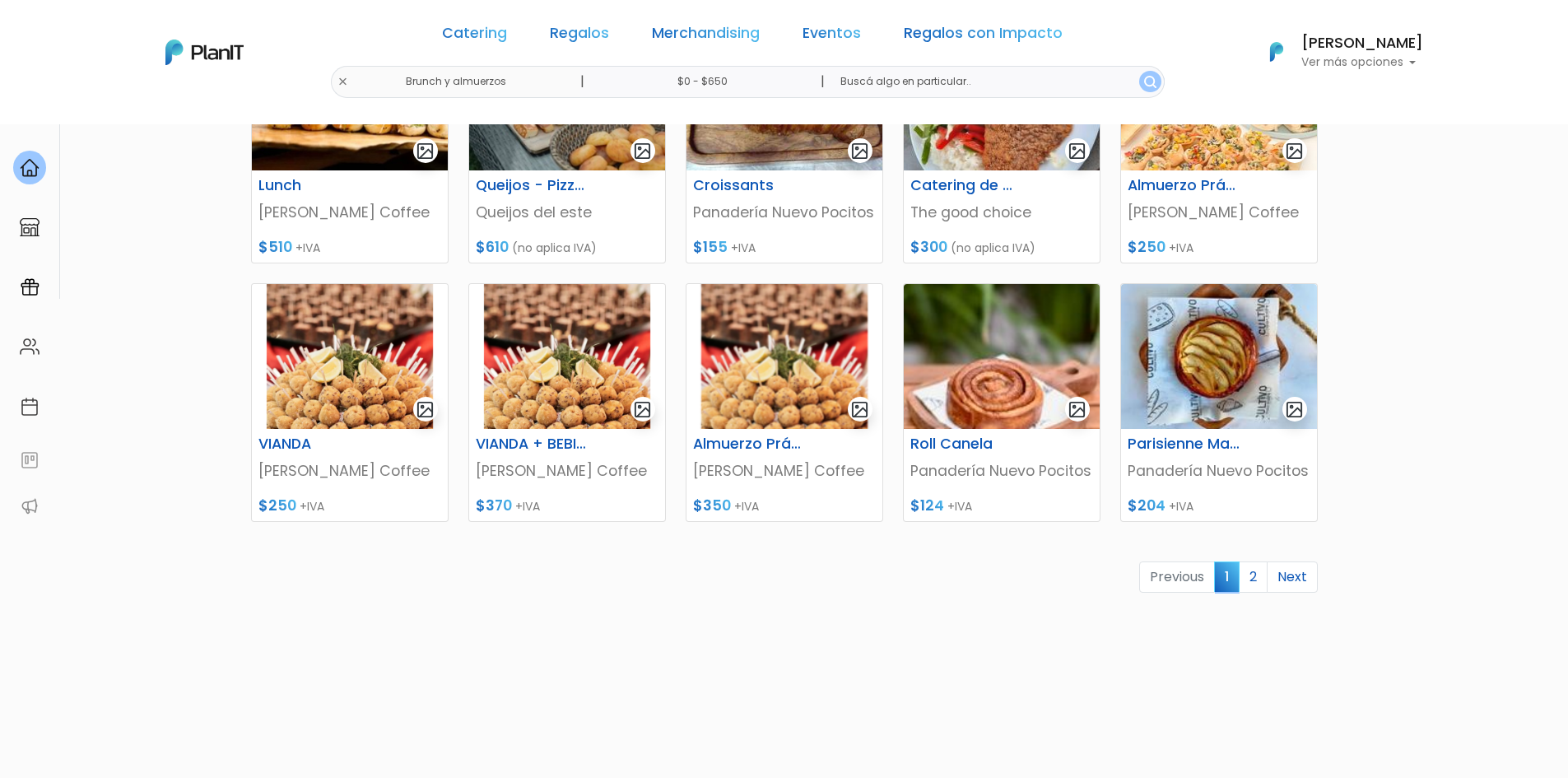
scroll to position [576, 0]
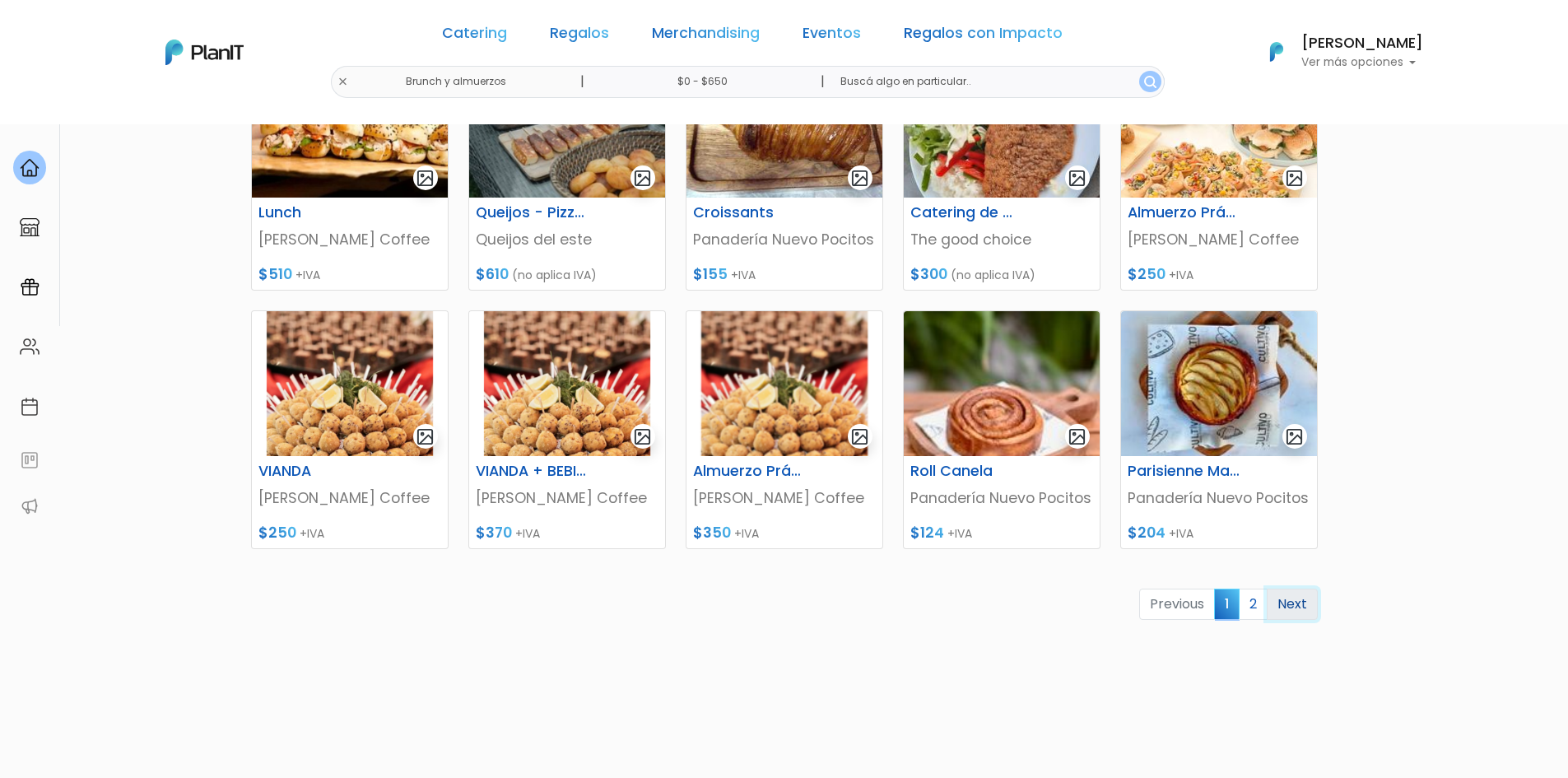
click at [1292, 616] on link "Next" at bounding box center [1293, 604] width 51 height 31
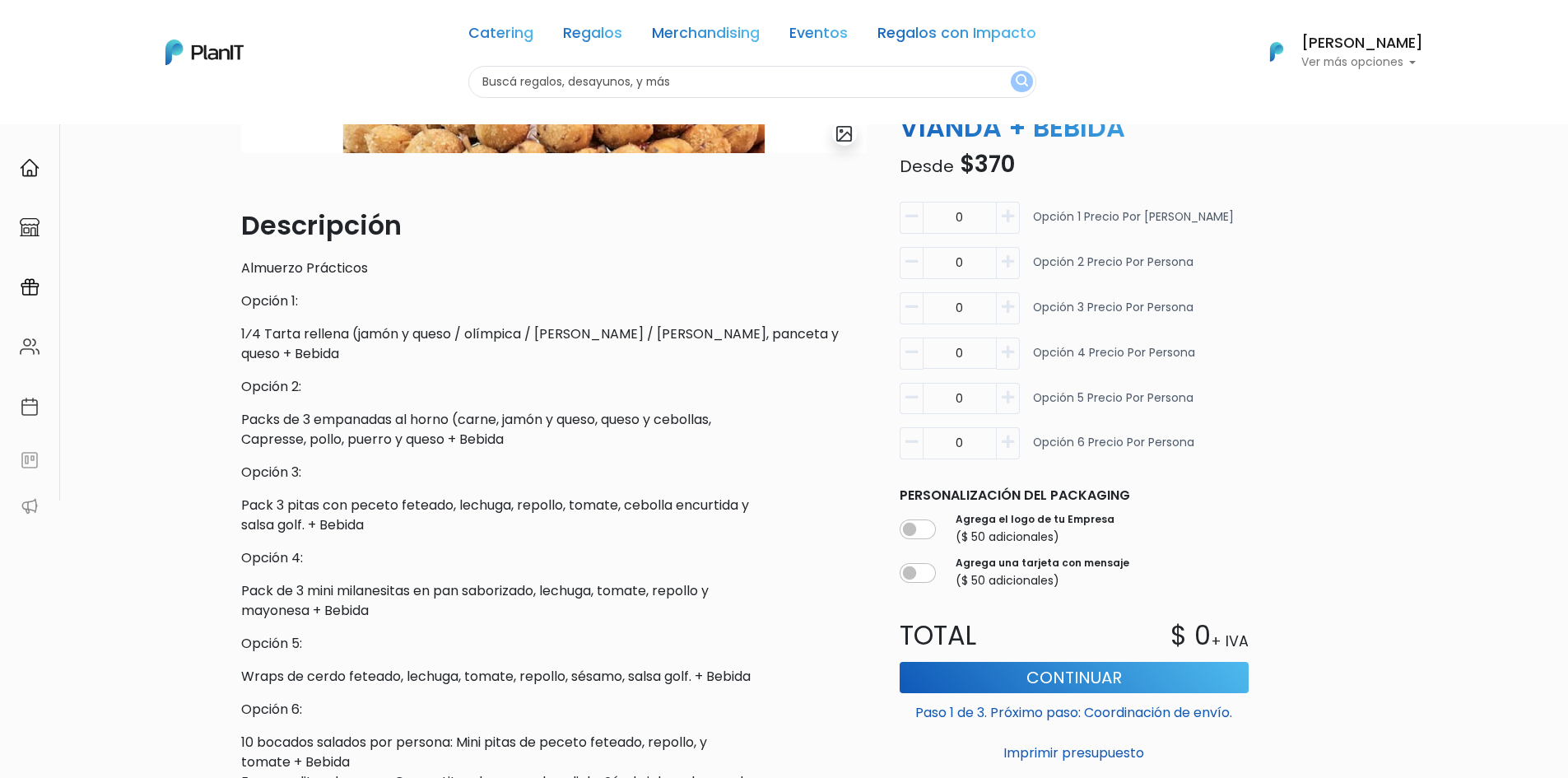
scroll to position [412, 0]
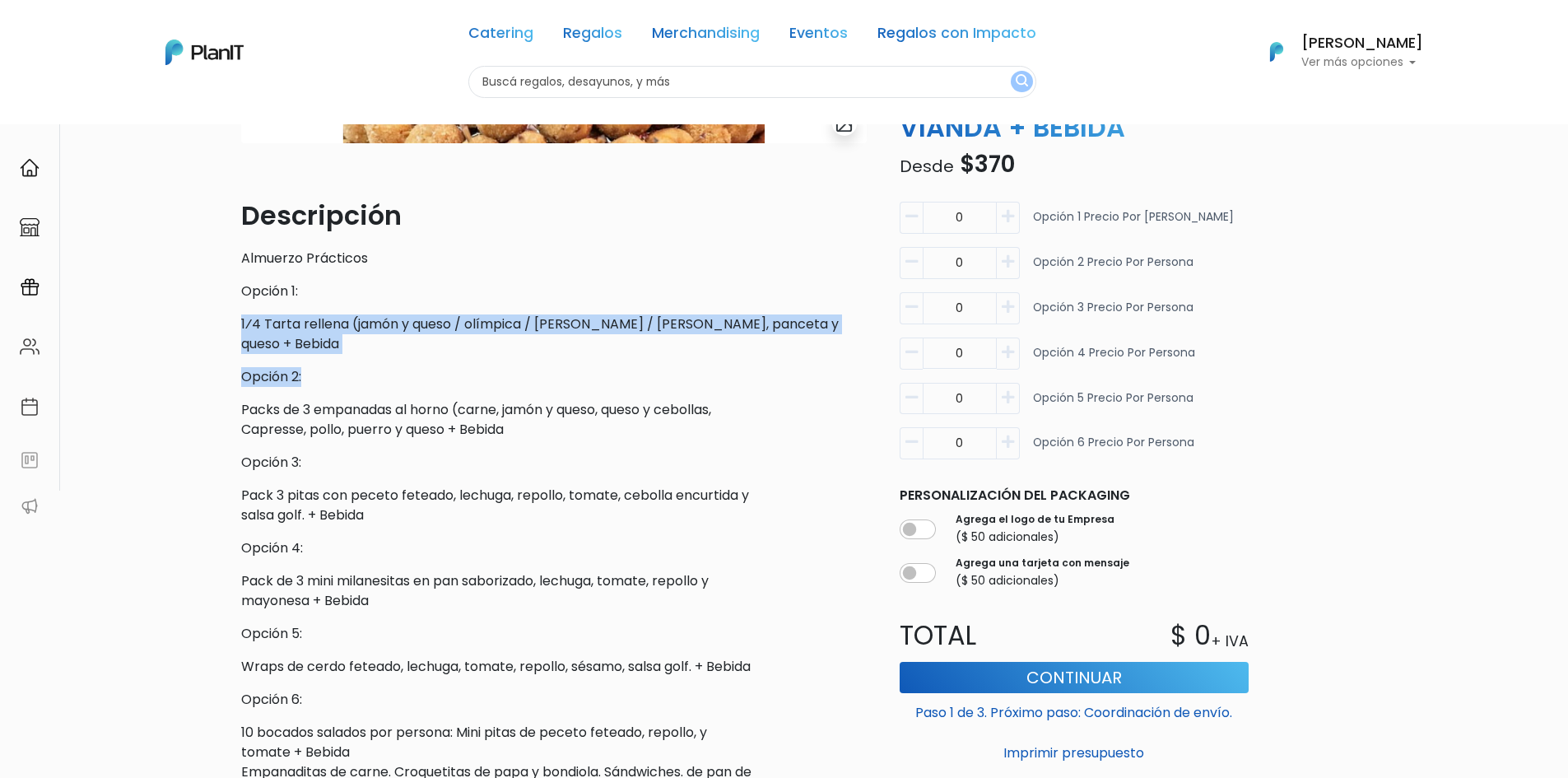
drag, startPoint x: 372, startPoint y: 364, endPoint x: 438, endPoint y: 388, distance: 70.2
click at [217, 327] on div "Volver Catering Brunch y almuerzos slide 1 of 1 Descripción Almuerzo Prácticos …" at bounding box center [784, 392] width 1568 height 1360
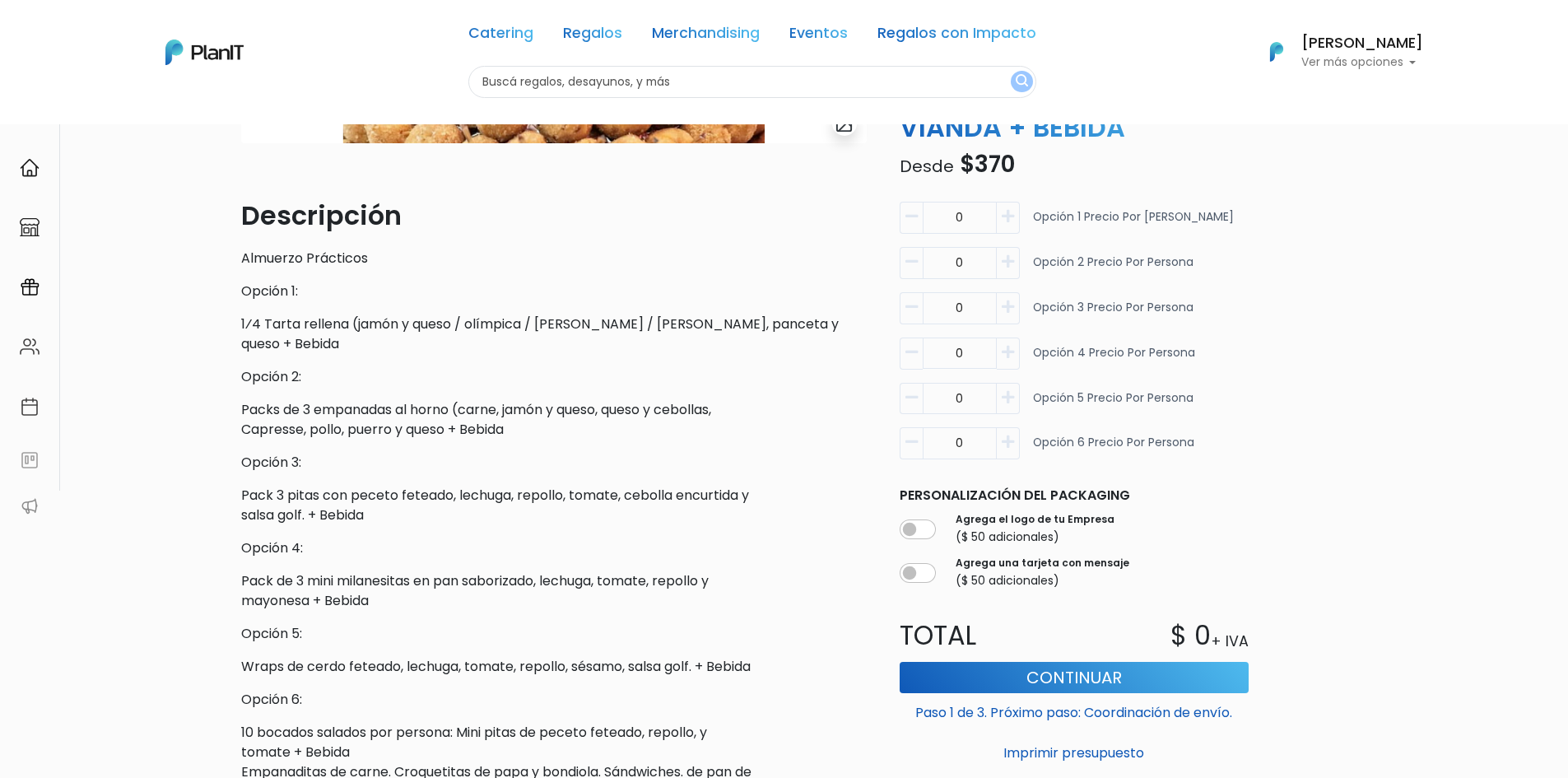
drag, startPoint x: 451, startPoint y: 392, endPoint x: 473, endPoint y: 404, distance: 25.1
click at [452, 392] on div "Descripción Almuerzo Prácticos Opción 1: 1⁄4 Tarta rellena (jamón y queso / olí…" at bounding box center [554, 539] width 626 height 684
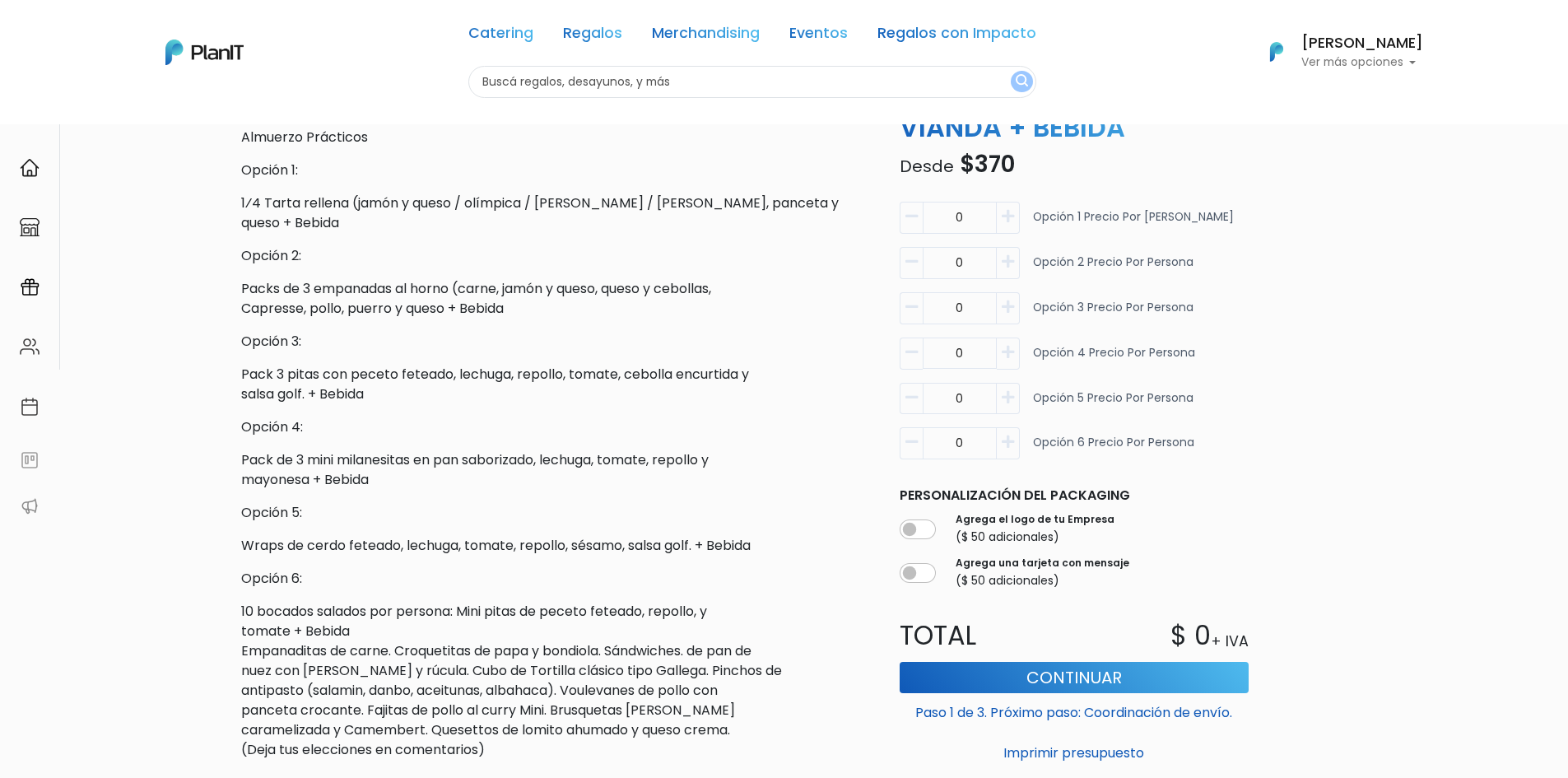
scroll to position [212, 0]
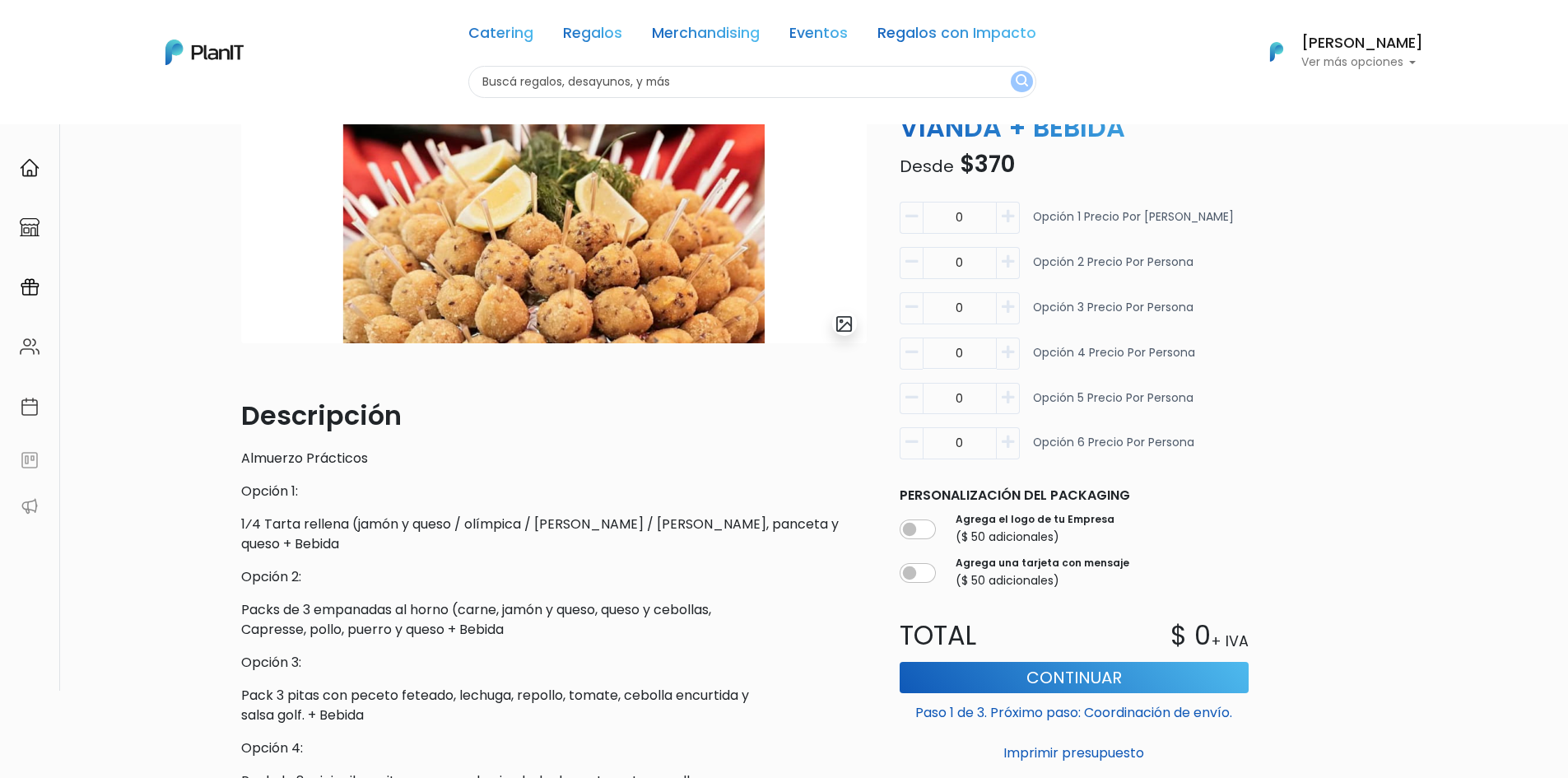
click at [1004, 308] on icon "button" at bounding box center [1007, 306] width 12 height 15
type input "1"
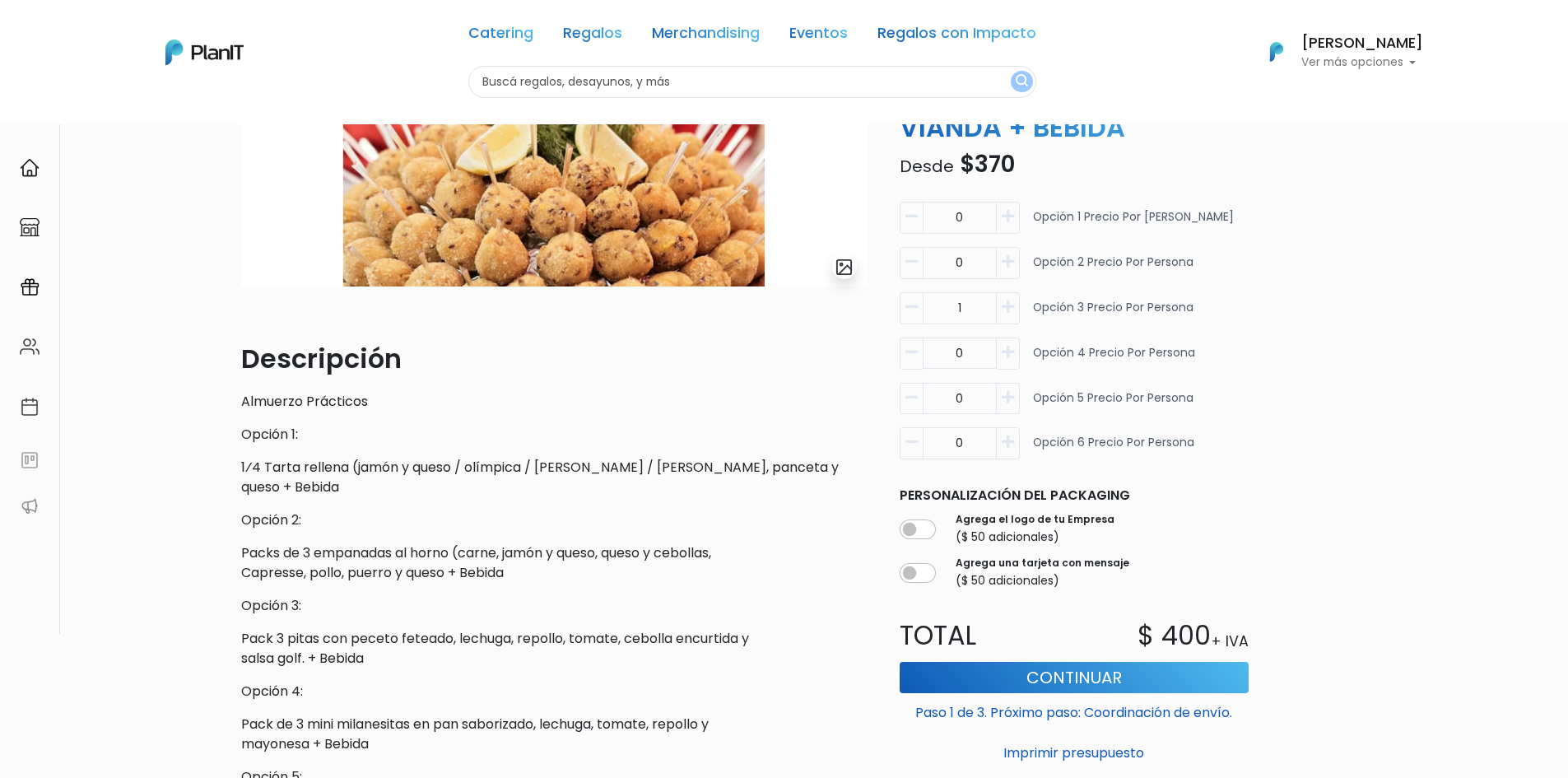
scroll to position [376, 0]
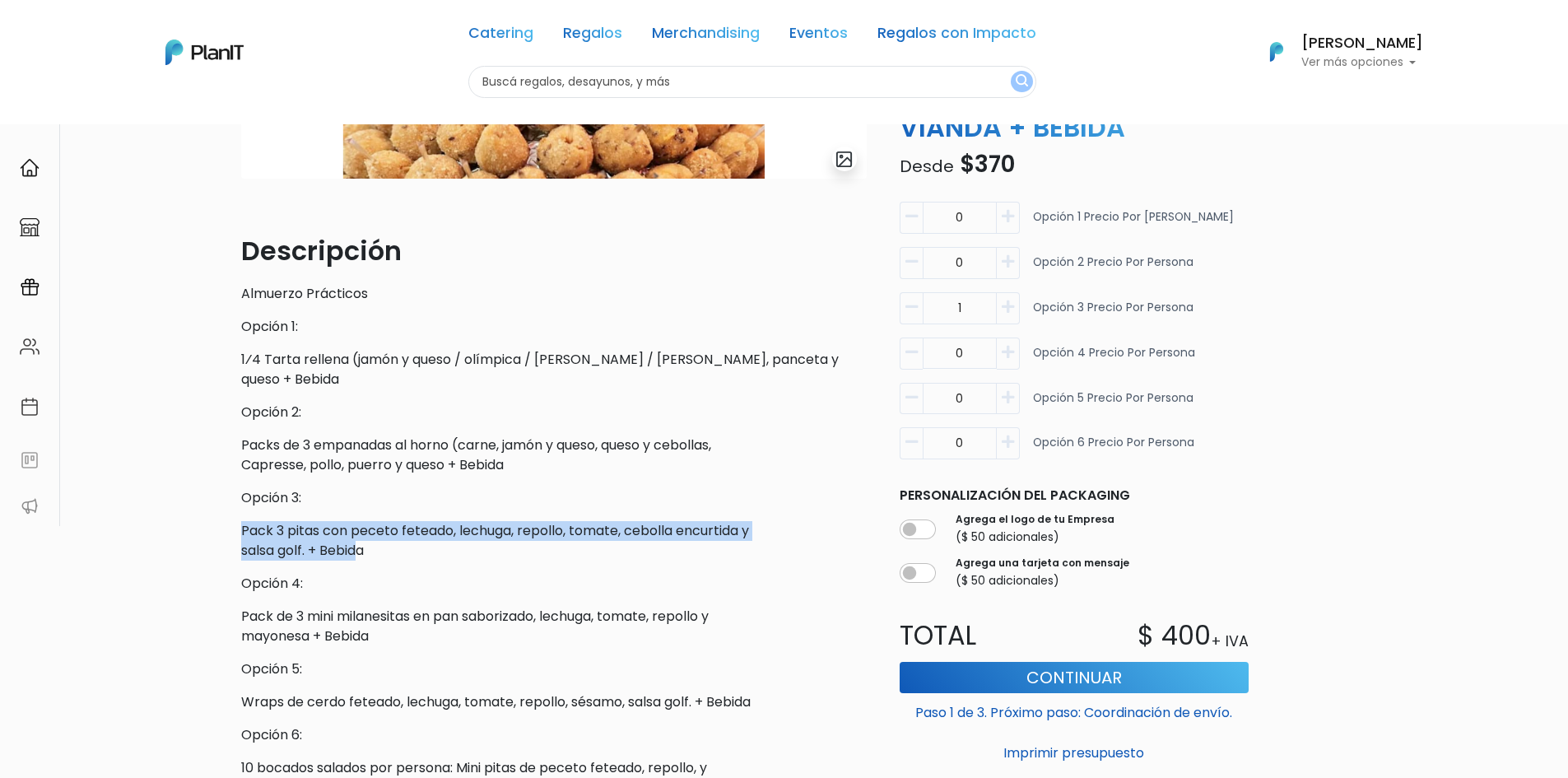
drag, startPoint x: 359, startPoint y: 557, endPoint x: 229, endPoint y: 534, distance: 132.0
click at [217, 524] on div "Volver Catering Brunch y almuerzos slide 1 of 1 Descripción Almuerzo Prácticos …" at bounding box center [784, 428] width 1568 height 1360
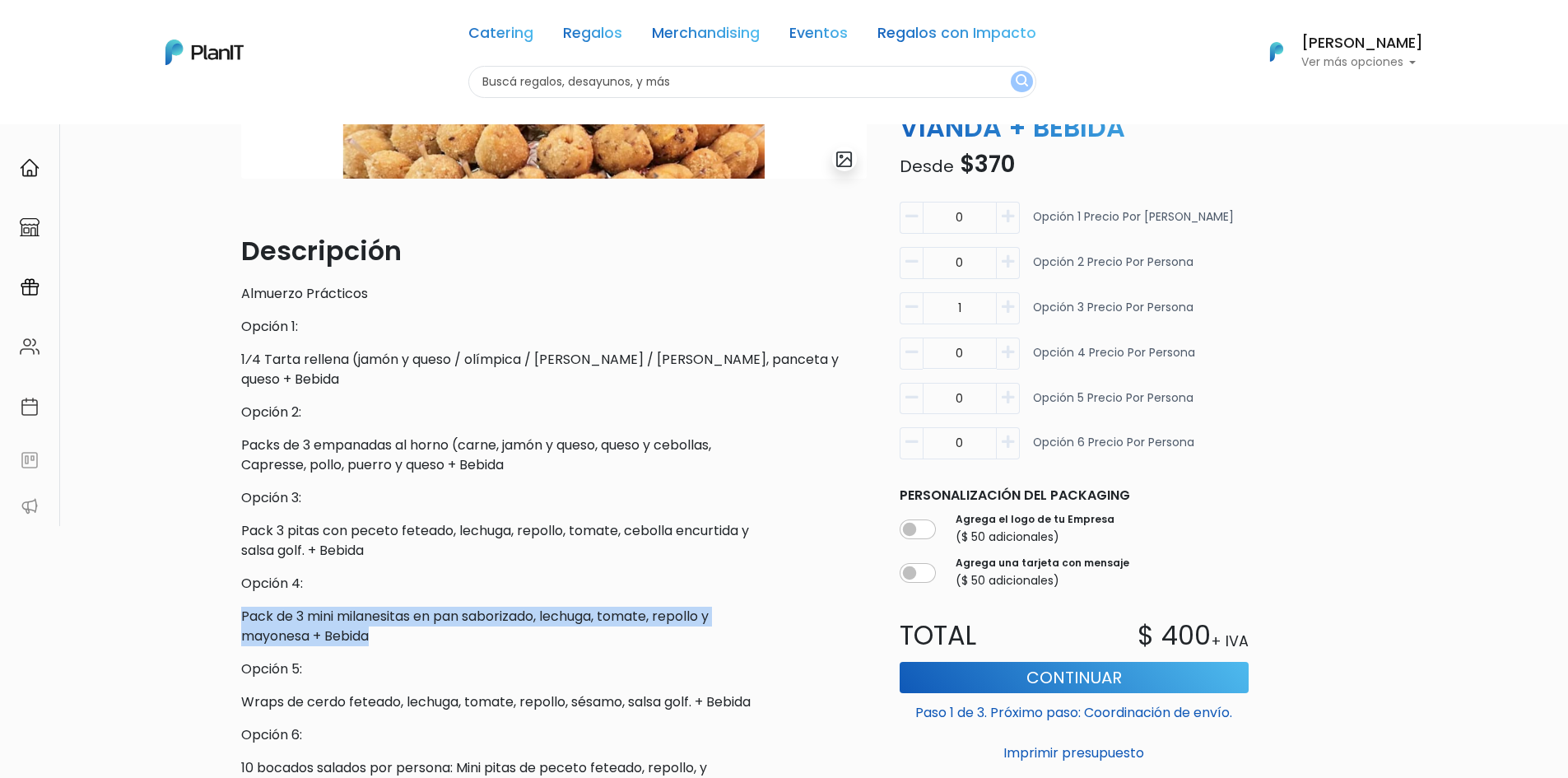
drag, startPoint x: 241, startPoint y: 613, endPoint x: 393, endPoint y: 636, distance: 153.7
click at [393, 637] on p "Pack de 3 mini milanesitas en pan saborizado, lechuga, tomate, repollo y mayone…" at bounding box center [554, 626] width 626 height 39
click at [393, 636] on p "Pack de 3 mini milanesitas en pan saborizado, lechuga, tomate, repollo y mayone…" at bounding box center [554, 626] width 626 height 39
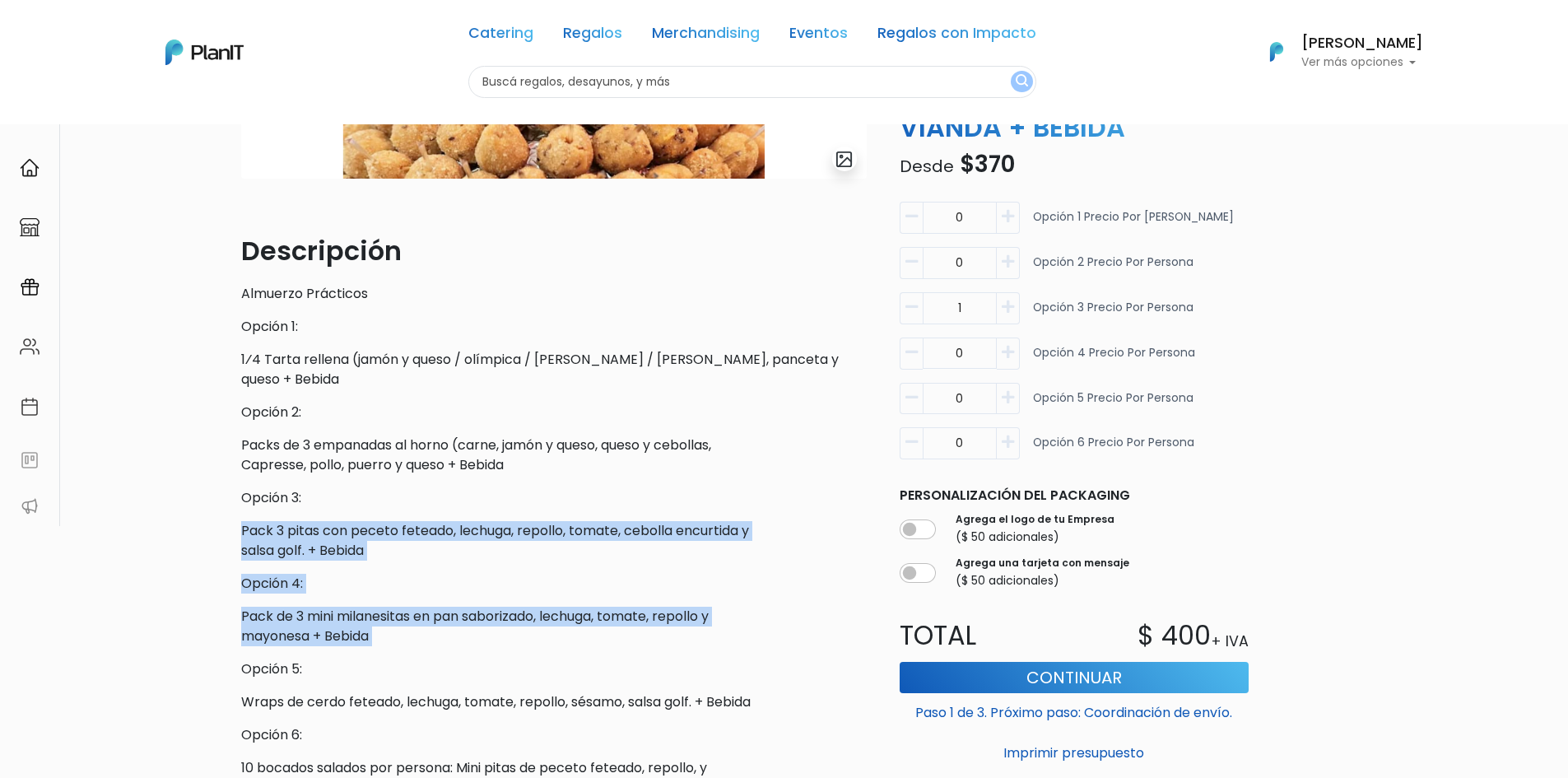
drag, startPoint x: 393, startPoint y: 636, endPoint x: 218, endPoint y: 526, distance: 206.7
click at [217, 532] on div "Volver Catering Brunch y almuerzos slide 1 of 1 Descripción Almuerzo Prácticos …" at bounding box center [784, 428] width 1568 height 1360
click at [218, 525] on div "Volver Catering Brunch y almuerzos slide 1 of 1 Descripción Almuerzo Prácticos …" at bounding box center [784, 428] width 1568 height 1360
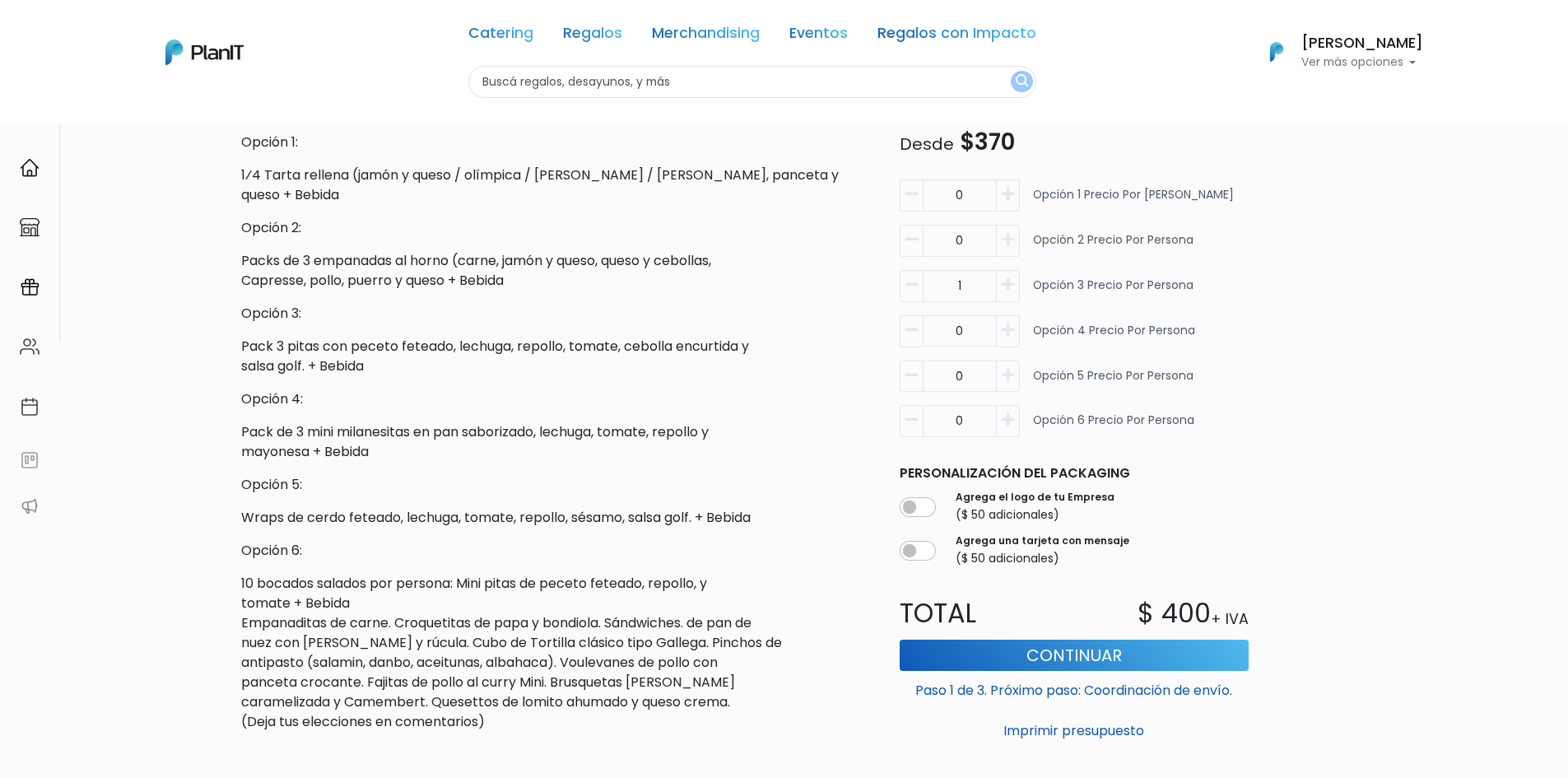
scroll to position [706, 0]
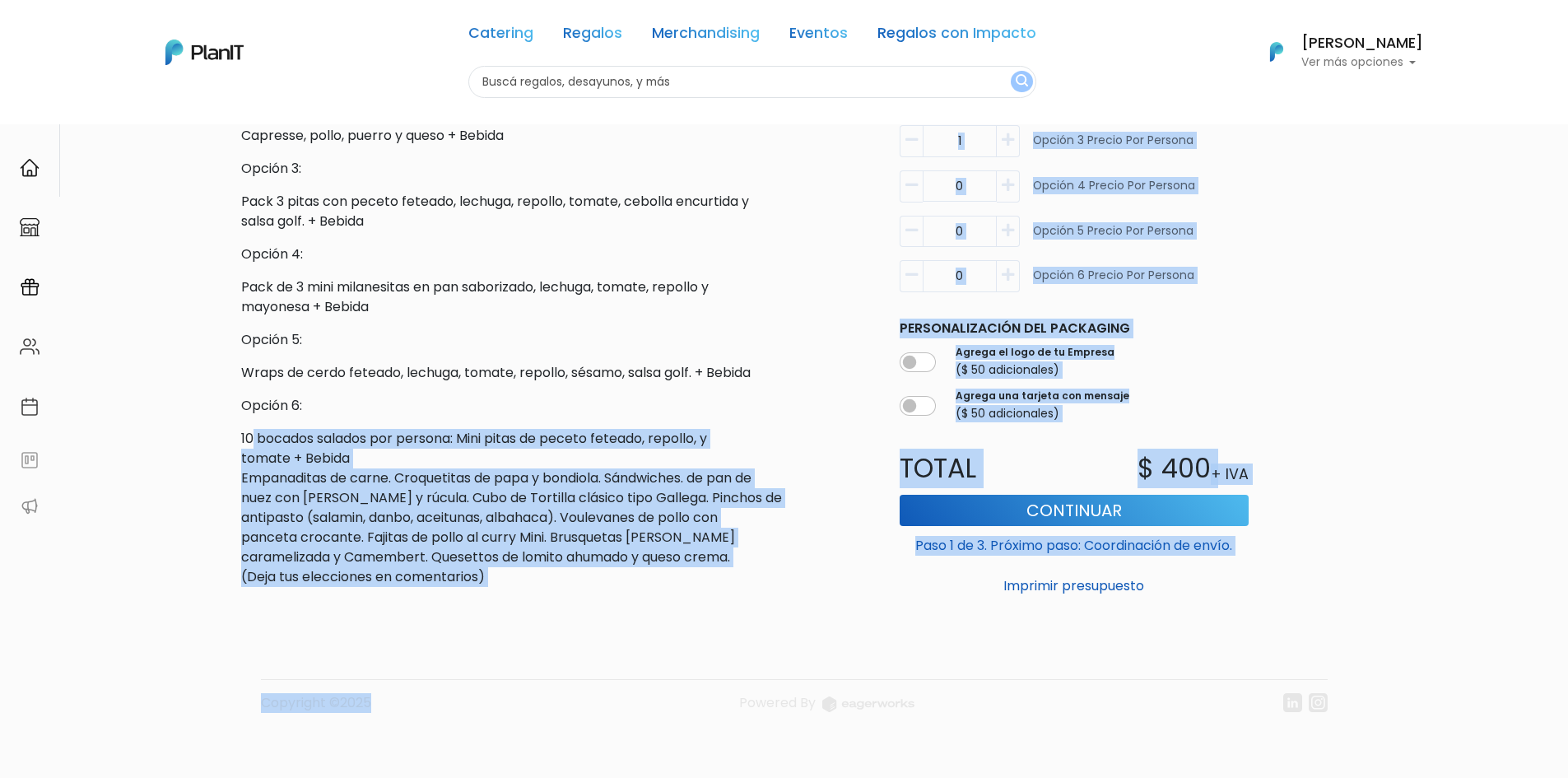
drag, startPoint x: 304, startPoint y: 504, endPoint x: 435, endPoint y: 603, distance: 164.2
click at [435, 603] on div "Volver Catering Brunch y almuerzos slide 1 of 1 Descripción Almuerzo Prácticos …" at bounding box center [784, 98] width 1086 height 1360
click at [435, 603] on footer "Copyright ©2025 Powered By" at bounding box center [784, 669] width 1086 height 139
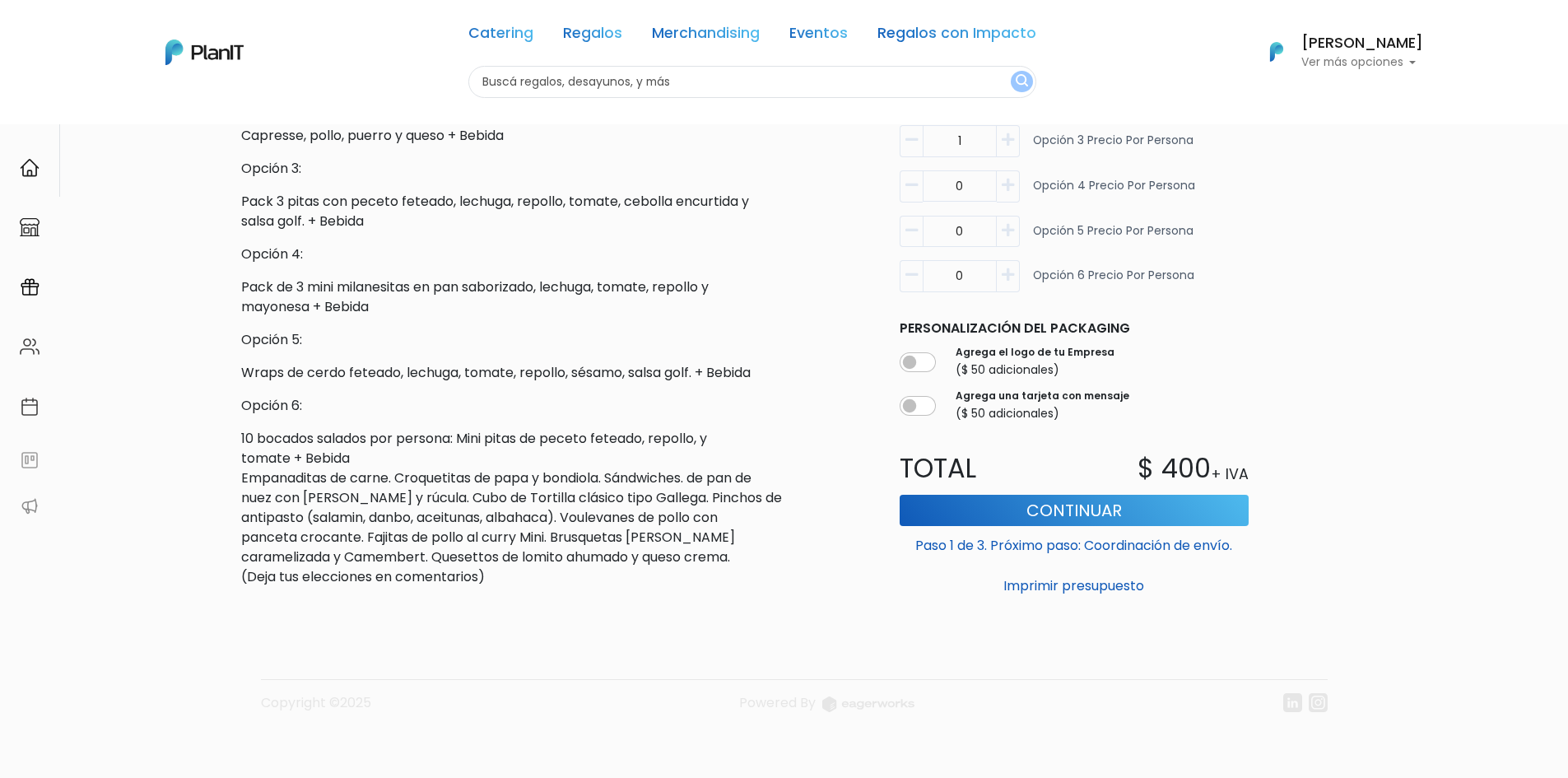
drag, startPoint x: 585, startPoint y: 596, endPoint x: 468, endPoint y: 356, distance: 267.0
click at [536, 495] on div "slide 1 of 1 Descripción Almuerzo Prácticos Opción 1: 1⁄4 Tarta rellena (jamón …" at bounding box center [553, 47] width 645 height 1106
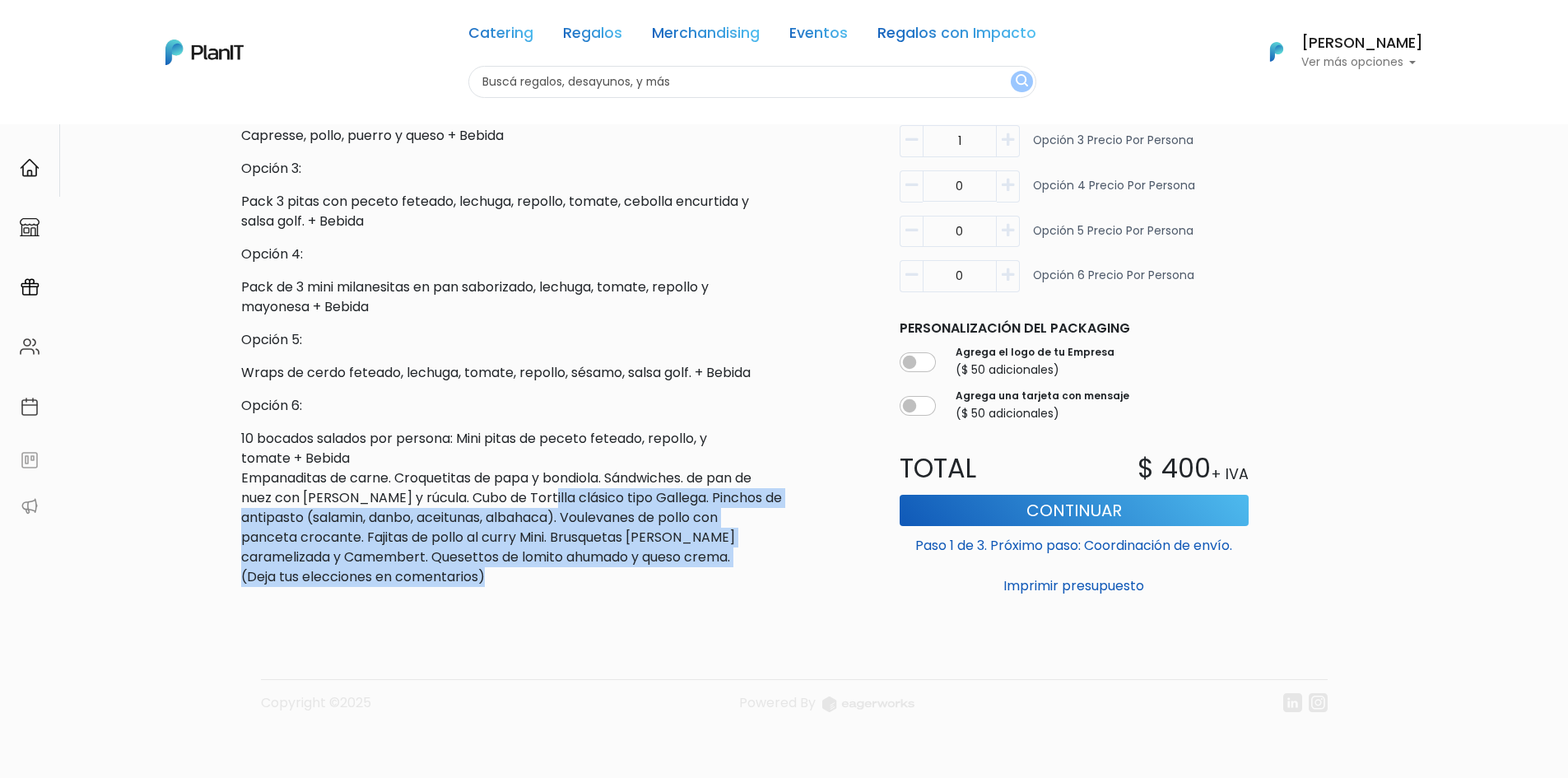
click at [1004, 273] on icon "button" at bounding box center [1007, 275] width 12 height 15
type input "1"
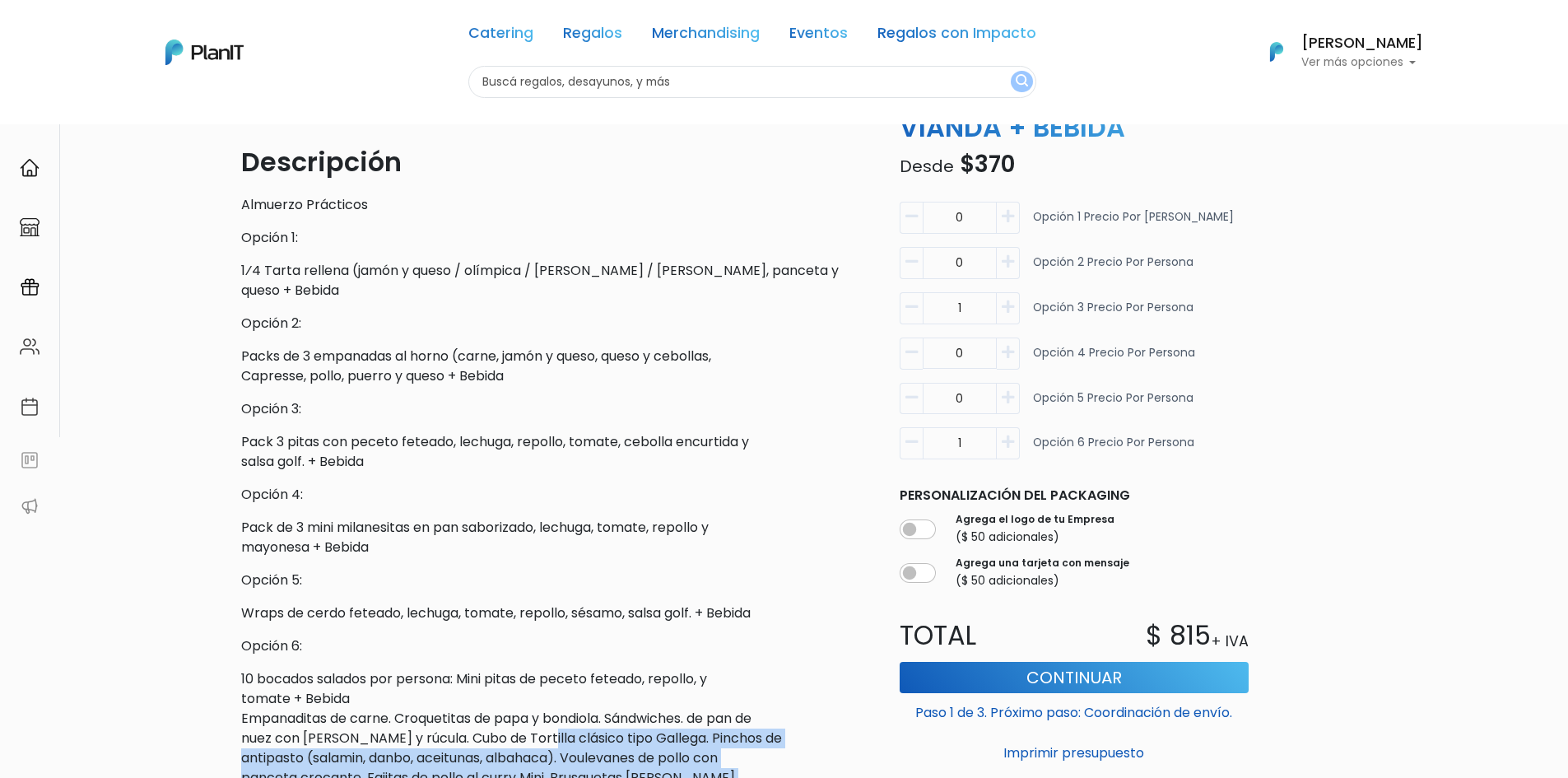
scroll to position [459, 0]
